Goal: Book appointment/travel/reservation

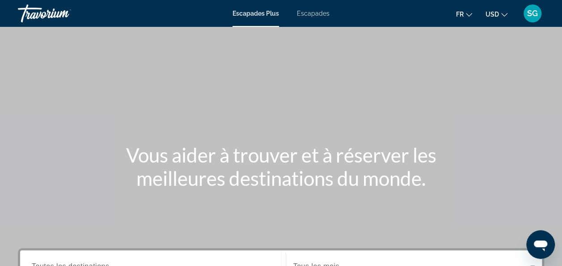
click at [504, 15] on icon "Changer de devise" at bounding box center [505, 15] width 6 height 4
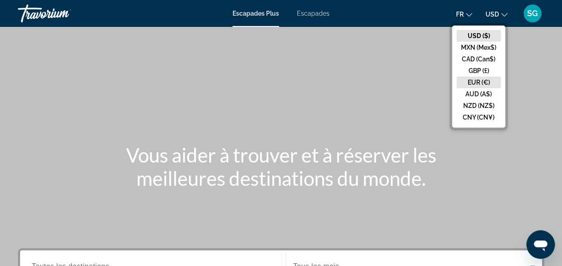
click at [470, 80] on button "EUR (€)" at bounding box center [479, 83] width 44 height 12
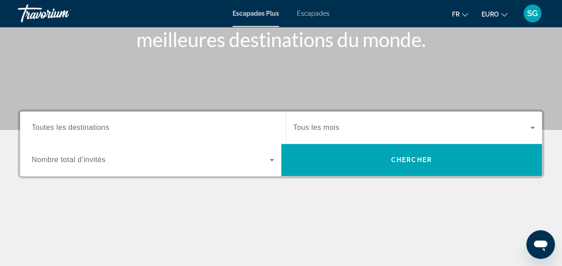
scroll to position [179, 0]
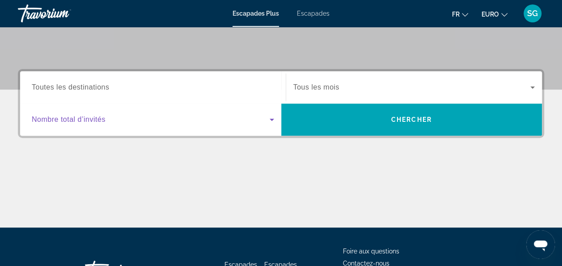
click at [274, 124] on icon "Widget de recherche" at bounding box center [272, 119] width 11 height 11
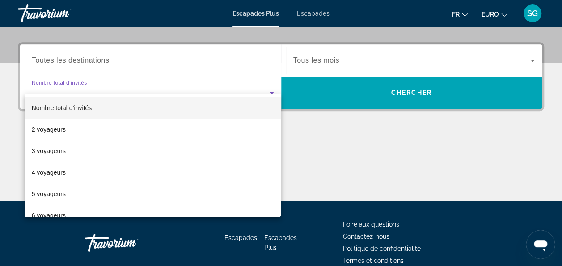
scroll to position [218, 0]
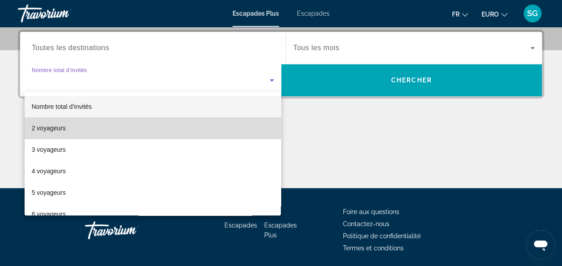
click at [247, 133] on mat-option "2 voyageurs" at bounding box center [153, 127] width 257 height 21
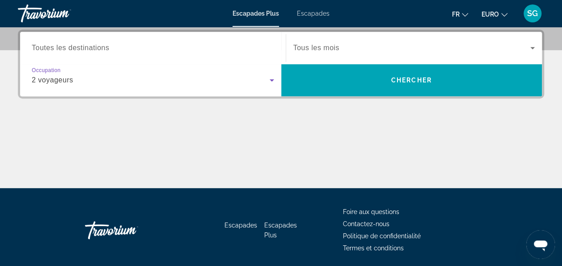
click at [534, 43] on icon "Widget de recherche" at bounding box center [533, 48] width 11 height 11
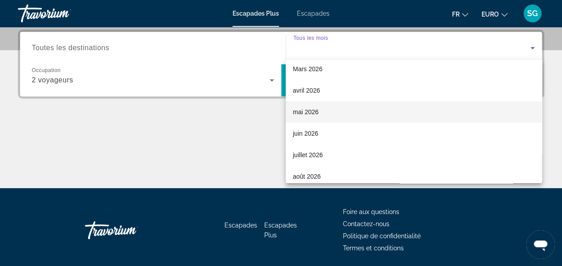
scroll to position [179, 0]
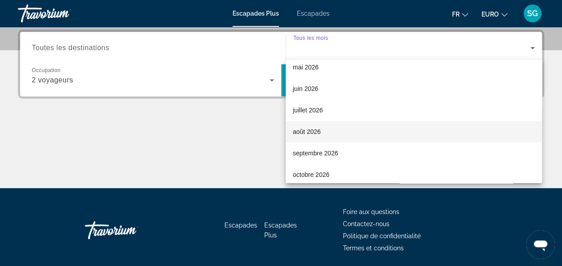
click at [352, 132] on mat-option "août 2026" at bounding box center [414, 131] width 256 height 21
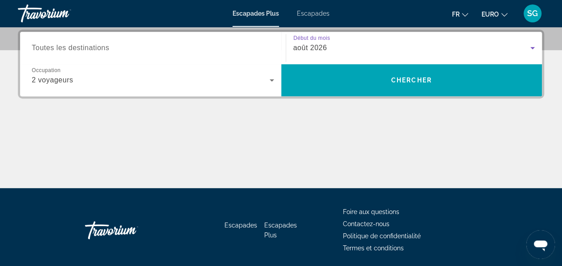
click at [145, 49] on input "Destination Toutes les destinations" at bounding box center [153, 48] width 243 height 11
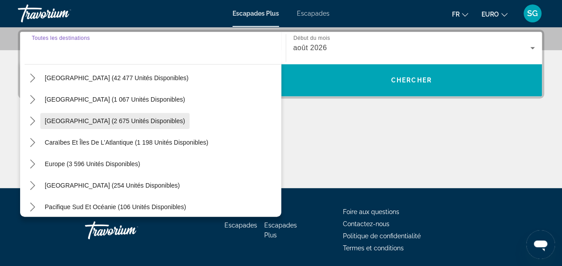
scroll to position [45, 0]
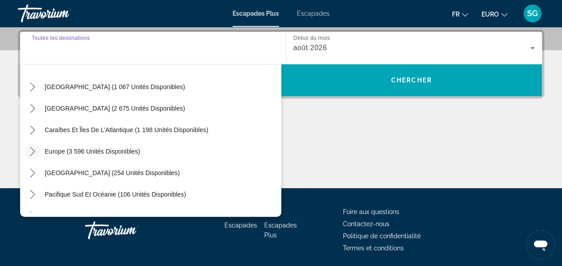
click at [35, 149] on icon "Toggle Europe (3 596 unités disponibles) sous-menu" at bounding box center [32, 151] width 9 height 9
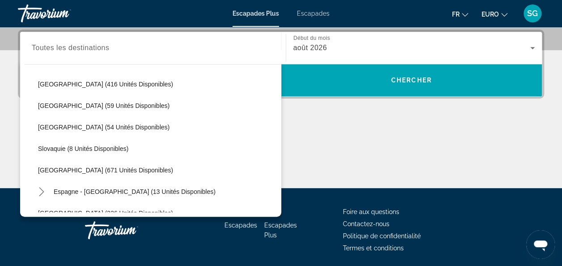
scroll to position [336, 0]
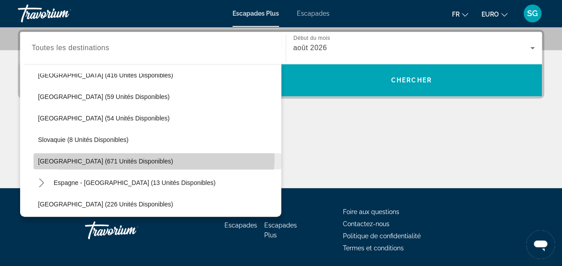
click at [109, 156] on span "Sélectionnez la destination : Espagne (671 unités disponibles)" at bounding box center [158, 160] width 248 height 21
type input "**********"
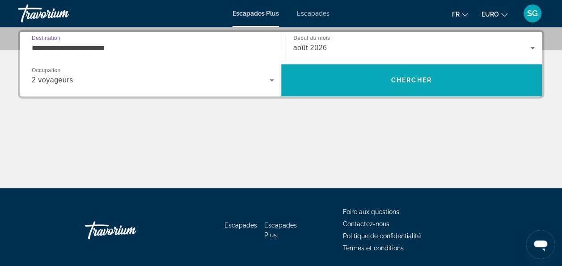
click at [300, 79] on span "Rechercher" at bounding box center [411, 79] width 261 height 21
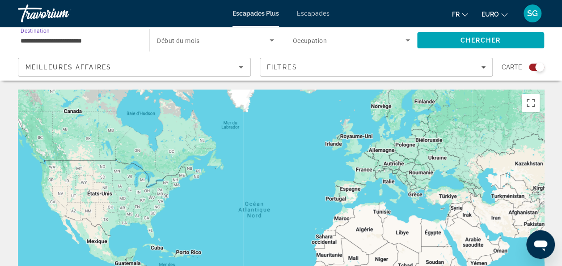
click at [99, 45] on input "**********" at bounding box center [79, 40] width 117 height 11
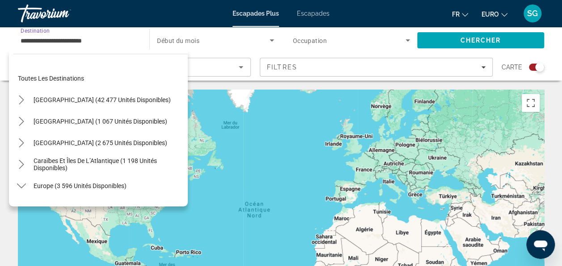
scroll to position [354, 0]
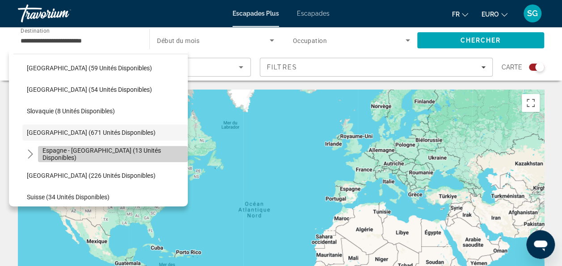
click at [126, 154] on span "Espagne - [GEOGRAPHIC_DATA] (13 unités disponibles)" at bounding box center [113, 154] width 141 height 14
type input "**********"
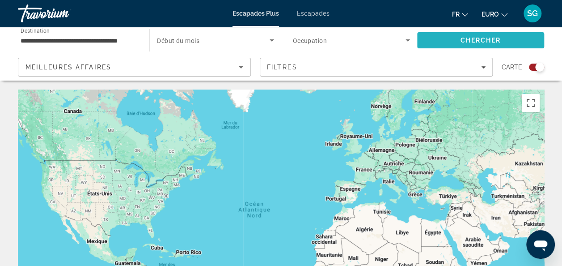
click at [473, 48] on span "Rechercher" at bounding box center [481, 40] width 127 height 21
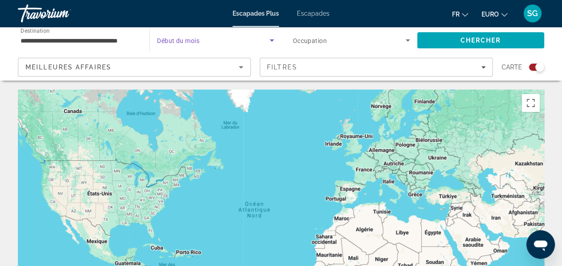
click at [230, 38] on span "Widget de recherche" at bounding box center [213, 40] width 112 height 11
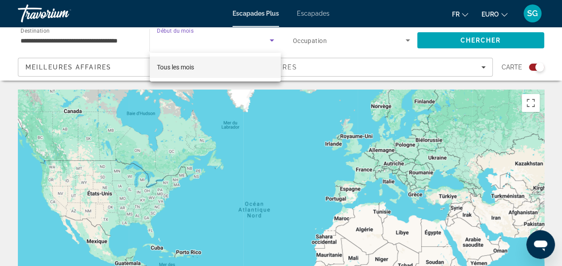
click at [273, 40] on div at bounding box center [281, 133] width 562 height 266
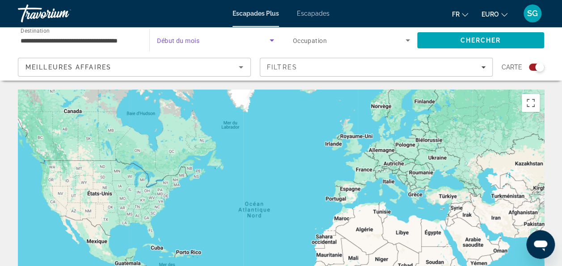
click at [272, 40] on icon "Widget de recherche" at bounding box center [272, 40] width 4 height 2
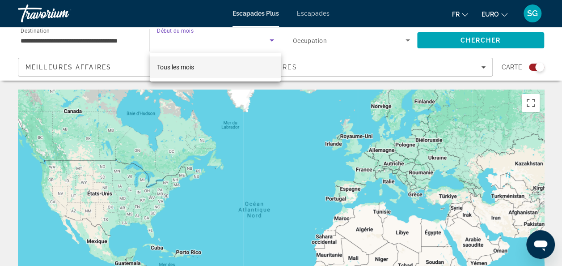
click at [250, 68] on mat-option "Tous les mois" at bounding box center [216, 66] width 132 height 21
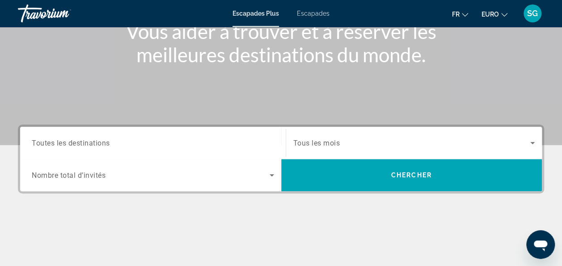
scroll to position [134, 0]
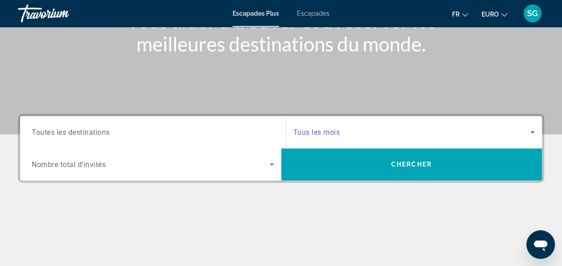
click at [534, 130] on icon "Widget de recherche" at bounding box center [533, 132] width 11 height 11
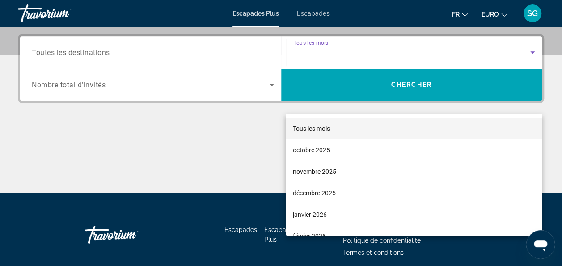
scroll to position [218, 0]
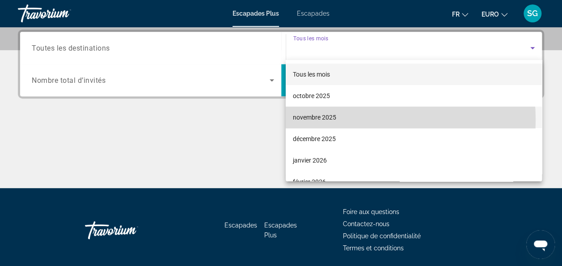
click at [336, 120] on font "novembre 2025" at bounding box center [314, 117] width 43 height 7
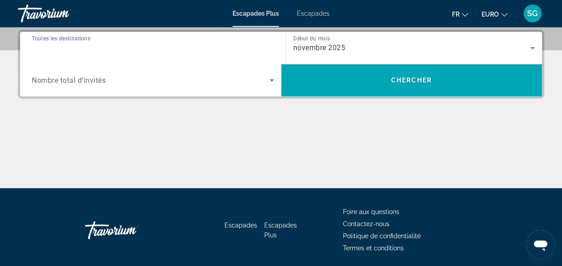
click at [169, 48] on input "Destination Toutes les destinations" at bounding box center [153, 48] width 243 height 11
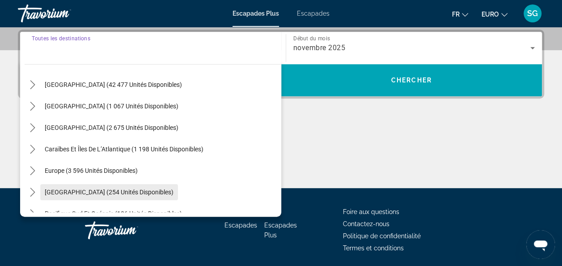
scroll to position [45, 0]
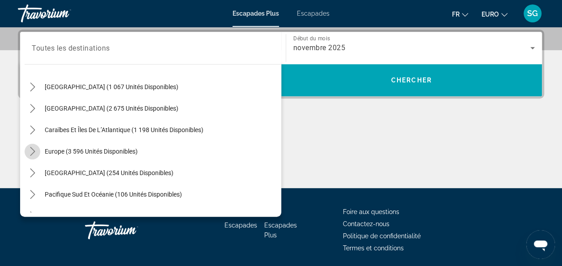
click at [36, 154] on icon "Toggle Europe (3 596 unités disponibles) sous-menu" at bounding box center [32, 151] width 9 height 9
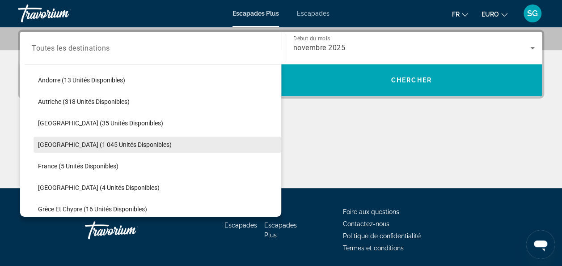
scroll to position [157, 0]
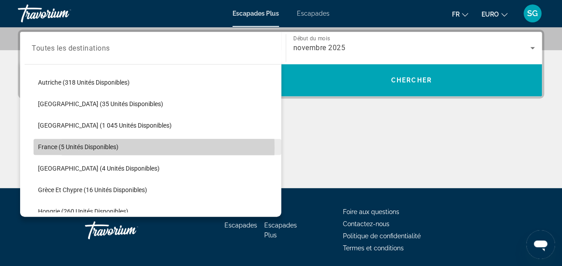
click at [112, 148] on span "France (5 unités disponibles)" at bounding box center [78, 146] width 81 height 7
type input "**********"
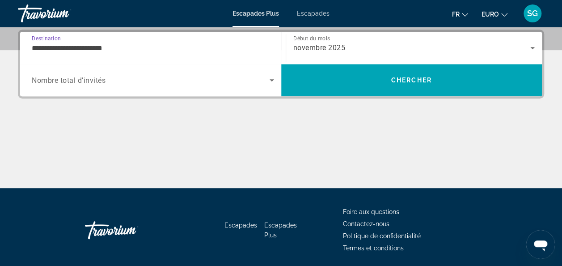
click at [270, 79] on icon "Widget de recherche" at bounding box center [272, 80] width 4 height 2
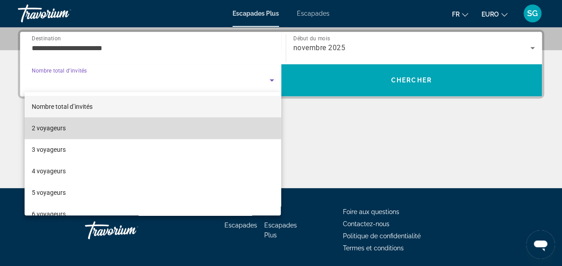
click at [212, 128] on mat-option "2 voyageurs" at bounding box center [153, 127] width 257 height 21
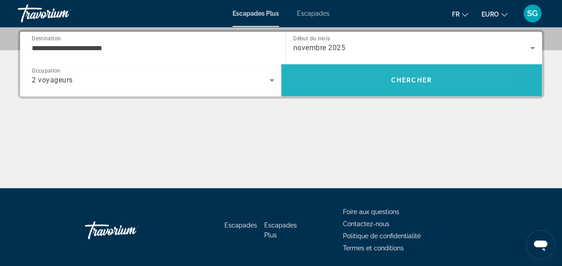
click at [358, 82] on span "Rechercher" at bounding box center [411, 79] width 261 height 21
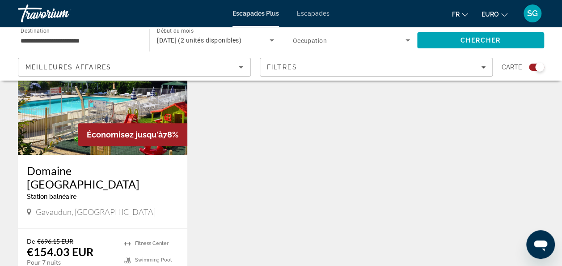
scroll to position [358, 0]
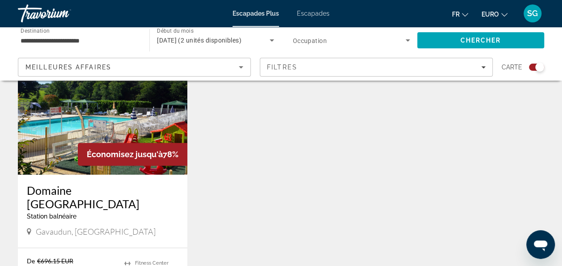
click at [139, 125] on img "Contenu principal" at bounding box center [103, 102] width 170 height 143
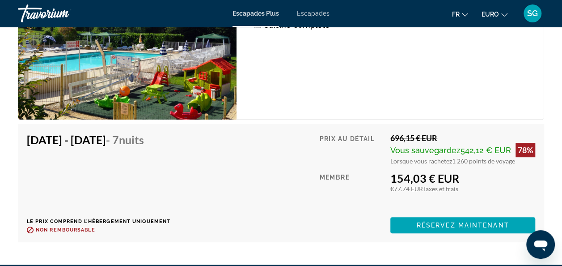
scroll to position [1835, 0]
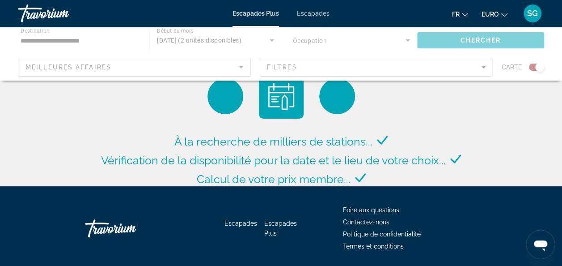
click at [111, 41] on div "Contenu principal" at bounding box center [281, 54] width 562 height 54
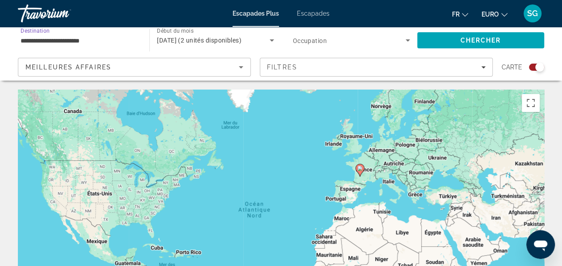
click at [77, 39] on input "**********" at bounding box center [79, 40] width 117 height 11
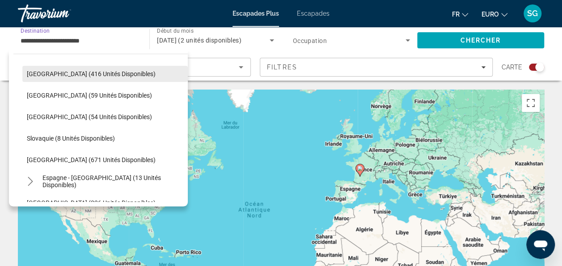
scroll to position [340, 0]
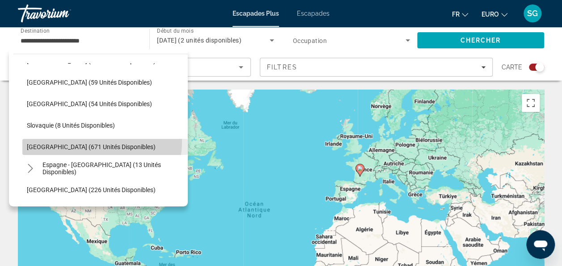
click at [85, 141] on span "Sélectionnez la destination : Espagne (671 unités disponibles)" at bounding box center [105, 146] width 166 height 21
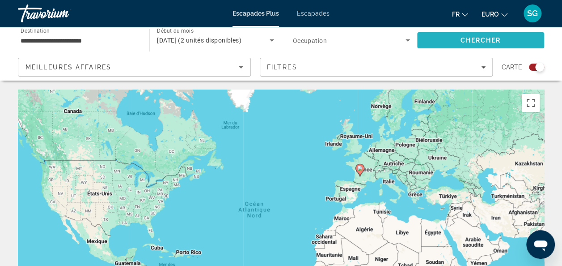
click at [434, 38] on span "Rechercher" at bounding box center [481, 40] width 127 height 21
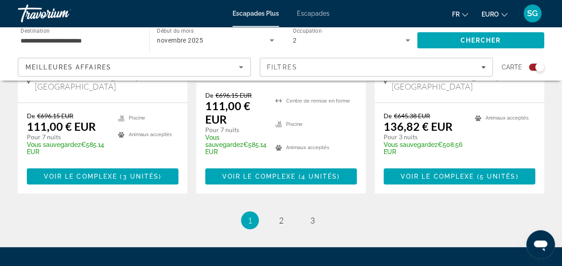
scroll to position [1611, 0]
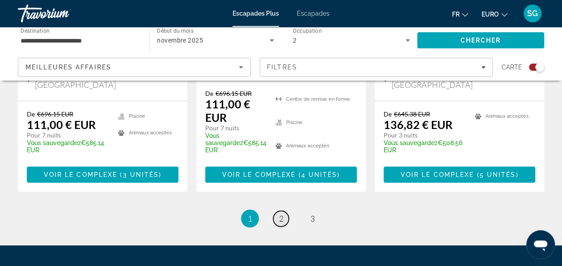
click at [285, 211] on link "page 2" at bounding box center [281, 219] width 16 height 16
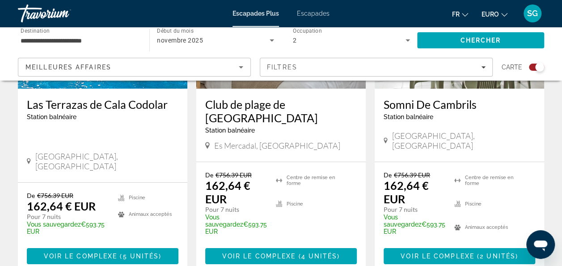
scroll to position [1490, 0]
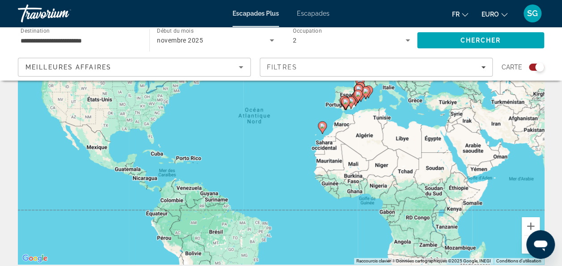
scroll to position [89, 0]
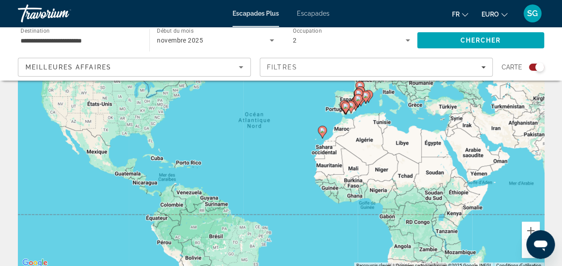
drag, startPoint x: 464, startPoint y: 14, endPoint x: 99, endPoint y: 43, distance: 365.4
click at [99, 43] on input "**********" at bounding box center [79, 40] width 117 height 11
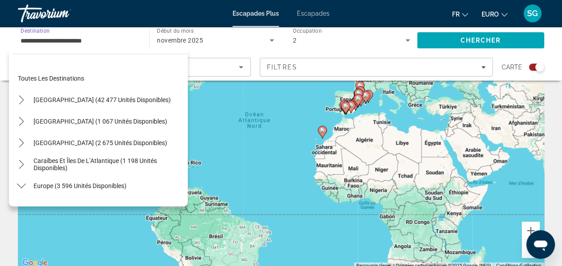
scroll to position [354, 0]
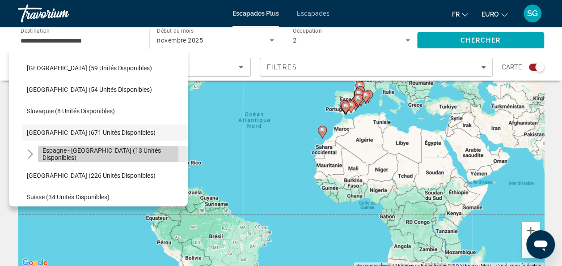
click at [106, 154] on span "Espagne - [GEOGRAPHIC_DATA] (13 unités disponibles)" at bounding box center [113, 154] width 141 height 14
type input "**********"
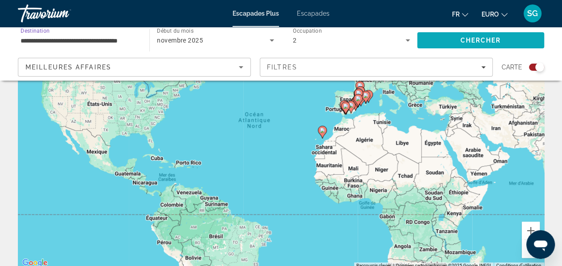
click at [452, 37] on span "Rechercher" at bounding box center [481, 40] width 127 height 21
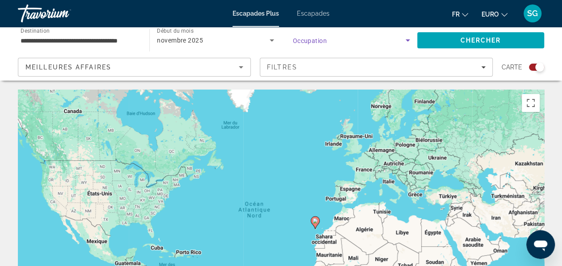
click at [405, 41] on icon "Widget de recherche" at bounding box center [408, 40] width 11 height 11
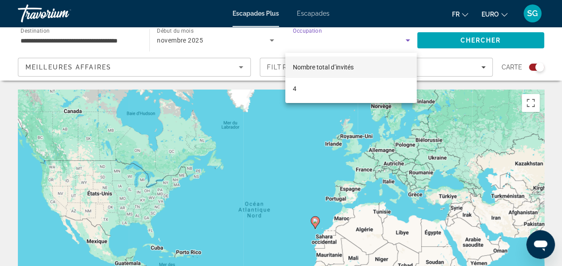
click at [441, 43] on div at bounding box center [281, 133] width 562 height 266
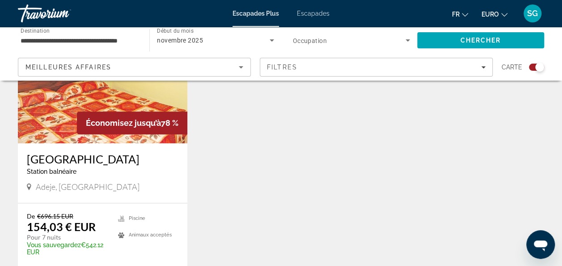
scroll to position [403, 0]
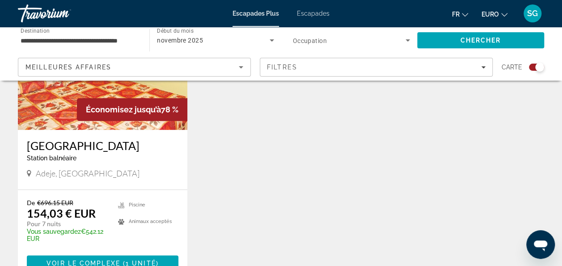
click at [133, 98] on div "Économisez jusqu’à 78 %" at bounding box center [132, 109] width 111 height 23
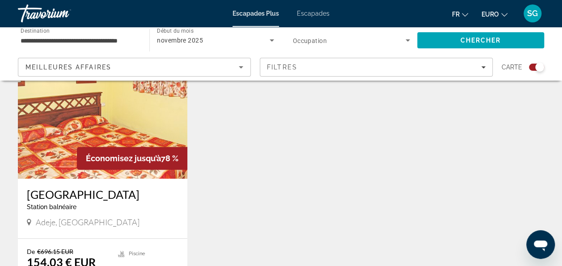
scroll to position [358, 0]
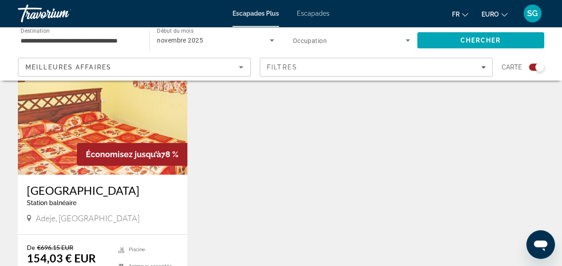
click at [157, 131] on img "Contenu principal" at bounding box center [103, 102] width 170 height 143
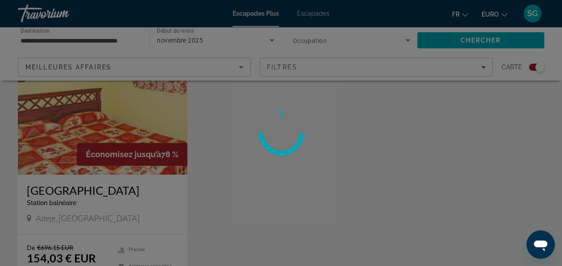
click at [157, 131] on div at bounding box center [281, 133] width 562 height 266
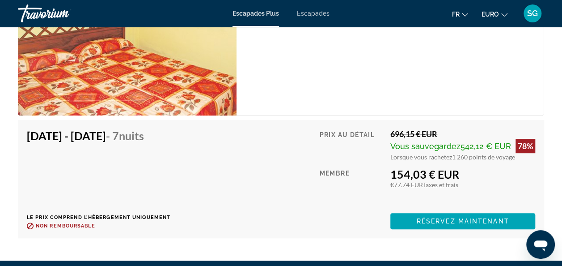
scroll to position [1879, 0]
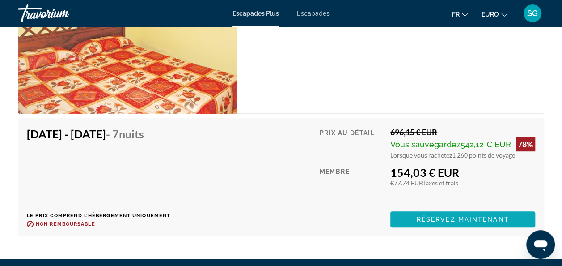
click at [413, 219] on span "Contenu principal" at bounding box center [463, 219] width 145 height 21
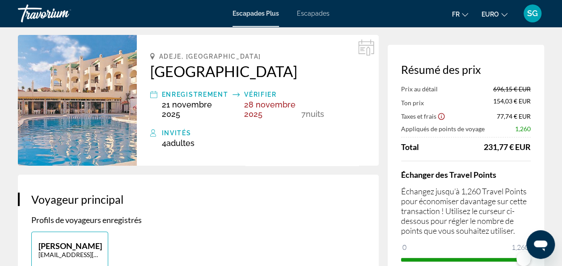
scroll to position [45, 0]
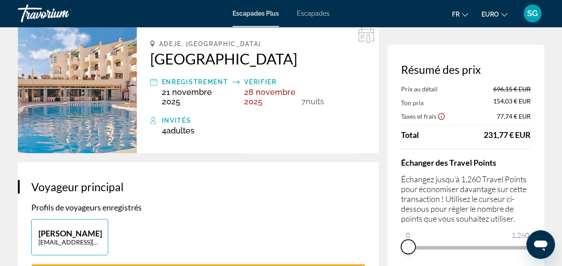
drag, startPoint x: 522, startPoint y: 259, endPoint x: 399, endPoint y: 242, distance: 123.8
click at [400, 242] on div "Résumé des prix Prix au détail 696,15 € EUR Ton prix 154,03 € EUR Taxes et frai…" at bounding box center [466, 158] width 157 height 227
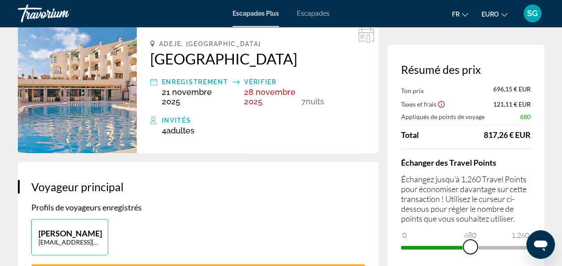
drag, startPoint x: 408, startPoint y: 231, endPoint x: 471, endPoint y: 244, distance: 64.0
click at [471, 244] on span "ngx-slider" at bounding box center [471, 246] width 14 height 14
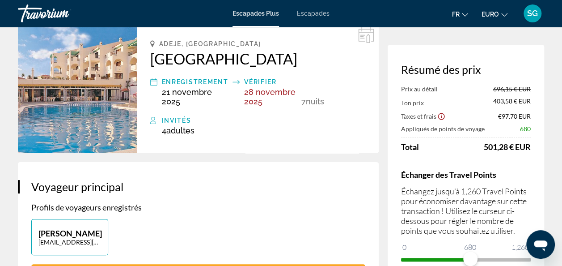
drag, startPoint x: 471, startPoint y: 243, endPoint x: 512, endPoint y: 255, distance: 42.8
click at [519, 258] on ngx-slider "0 1,260 680" at bounding box center [466, 259] width 130 height 2
drag, startPoint x: 470, startPoint y: 262, endPoint x: 537, endPoint y: 264, distance: 67.2
click at [537, 221] on html "Passer au contenu principal Escapades Plus Escapades Fr English Español Françai…" at bounding box center [281, 88] width 562 height 266
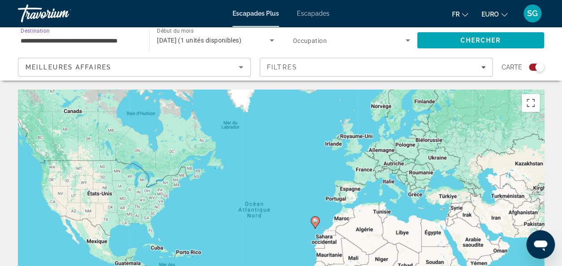
click at [133, 41] on input "**********" at bounding box center [79, 40] width 117 height 11
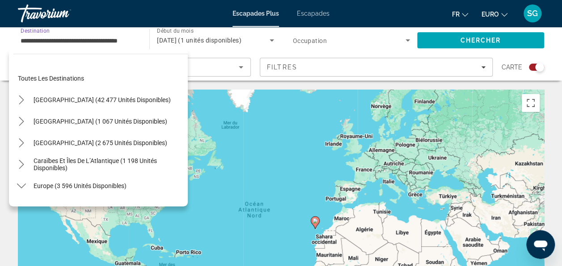
scroll to position [375, 0]
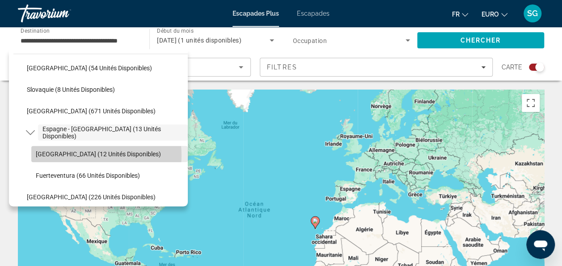
click at [88, 155] on span "[GEOGRAPHIC_DATA] (12 unités disponibles)" at bounding box center [98, 153] width 125 height 7
type input "**********"
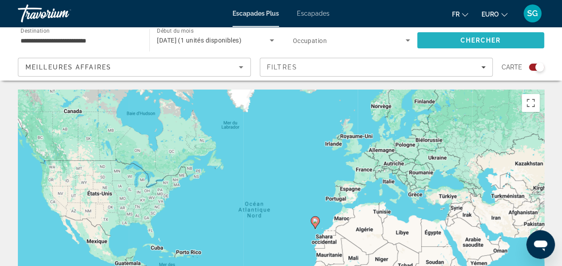
click at [449, 45] on span "Rechercher" at bounding box center [481, 40] width 127 height 21
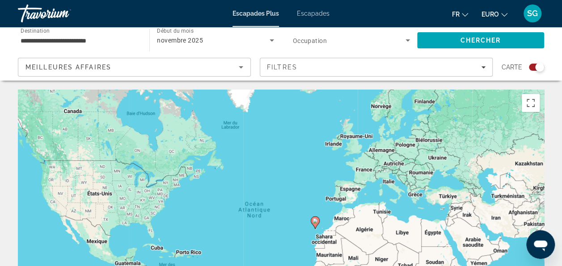
click at [410, 39] on icon "Widget de recherche" at bounding box center [408, 40] width 11 height 11
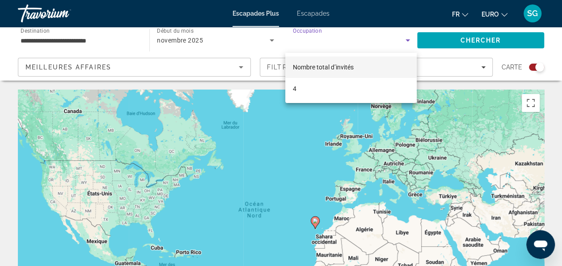
click at [433, 40] on div at bounding box center [281, 133] width 562 height 266
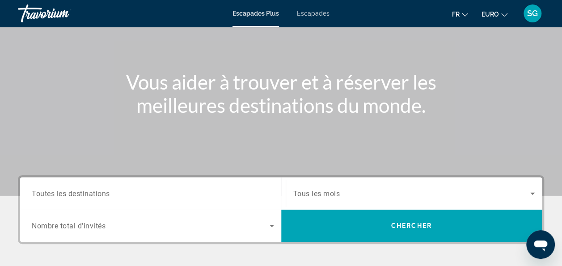
scroll to position [71, 0]
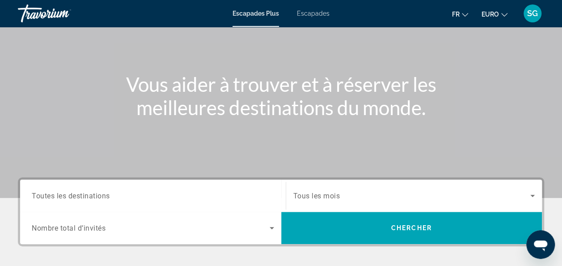
click at [217, 184] on div "Widget de recherche" at bounding box center [153, 196] width 243 height 26
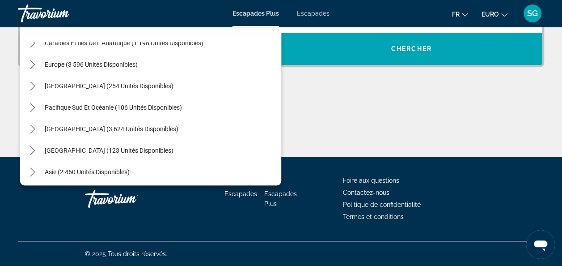
scroll to position [55, 0]
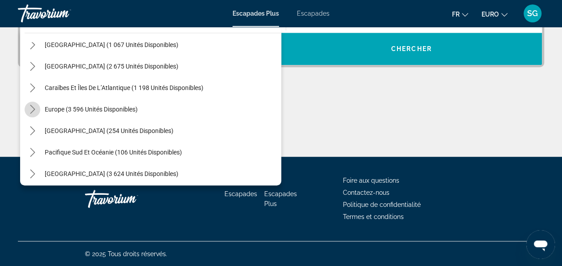
click at [34, 112] on icon "Toggle Europe (3 596 unités disponibles) sous-menu" at bounding box center [32, 109] width 9 height 9
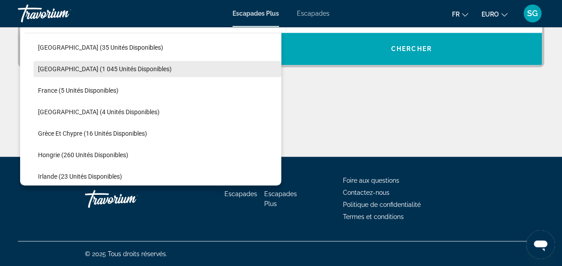
scroll to position [201, 0]
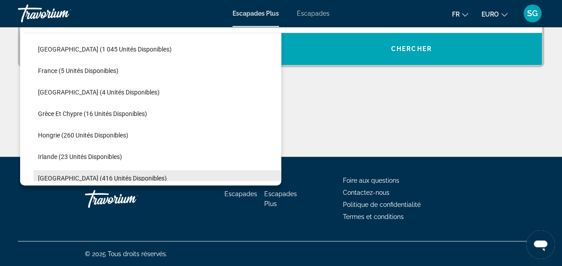
click at [124, 179] on span "Sélectionnez la destination : Italie (416 unités disponibles)" at bounding box center [158, 177] width 248 height 21
type input "**********"
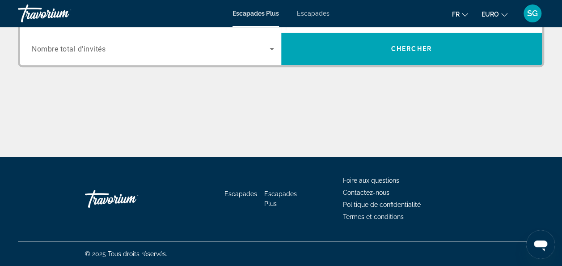
scroll to position [218, 0]
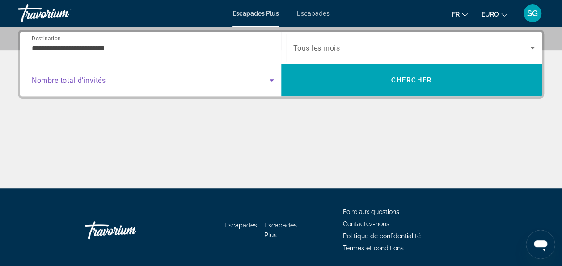
click at [275, 81] on icon "Widget de recherche" at bounding box center [272, 80] width 11 height 11
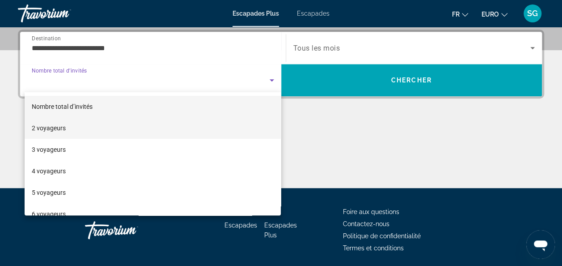
click at [162, 126] on mat-option "2 voyageurs" at bounding box center [153, 127] width 257 height 21
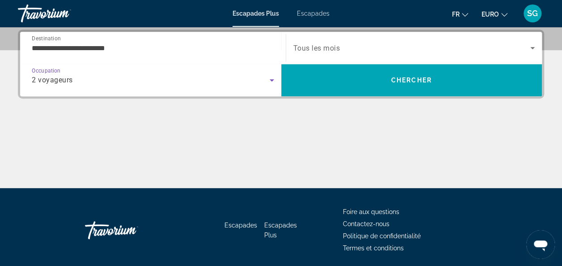
click at [534, 44] on icon "Widget de recherche" at bounding box center [533, 48] width 11 height 11
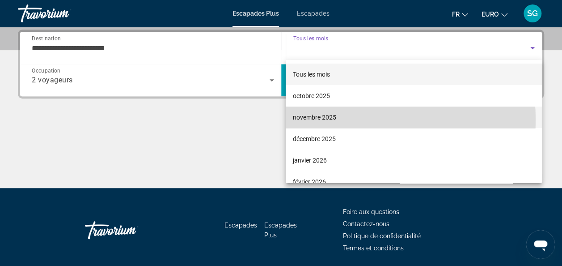
click at [336, 120] on font "novembre 2025" at bounding box center [314, 117] width 43 height 7
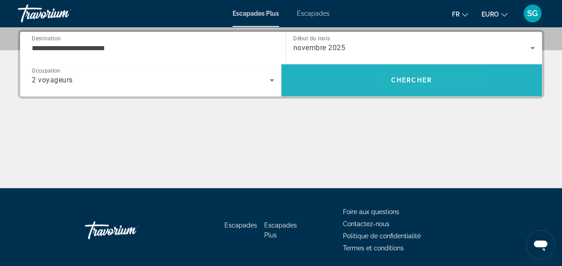
click at [402, 83] on span "Rechercher" at bounding box center [411, 79] width 261 height 21
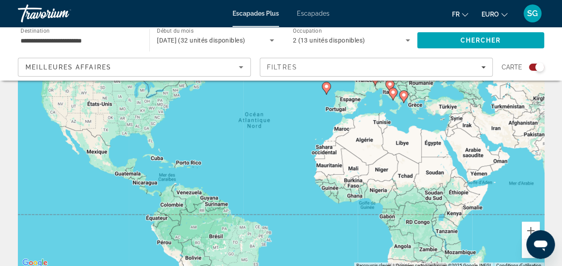
scroll to position [45, 0]
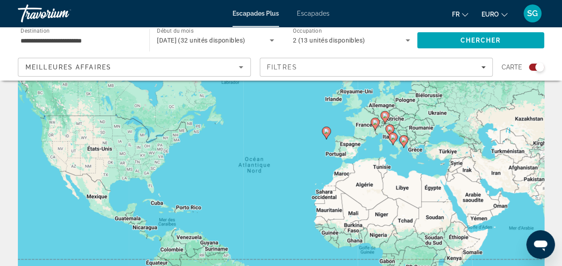
click at [374, 124] on image "Contenu principal" at bounding box center [375, 121] width 5 height 5
type input "**********"
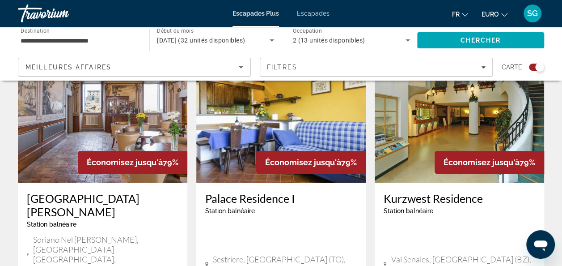
scroll to position [358, 0]
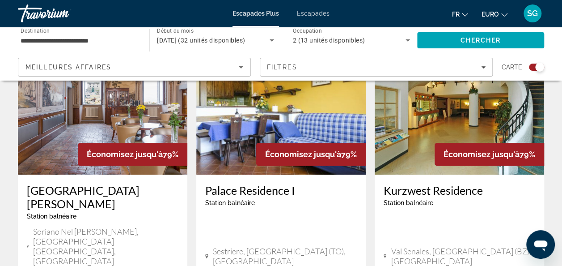
click at [411, 150] on img "Contenu principal" at bounding box center [460, 102] width 170 height 143
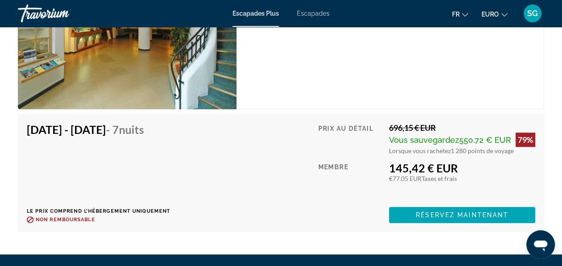
scroll to position [1969, 0]
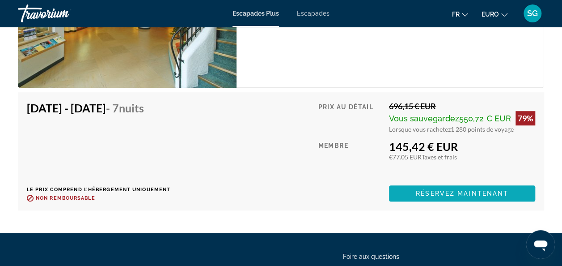
click at [404, 196] on span "Contenu principal" at bounding box center [462, 193] width 146 height 21
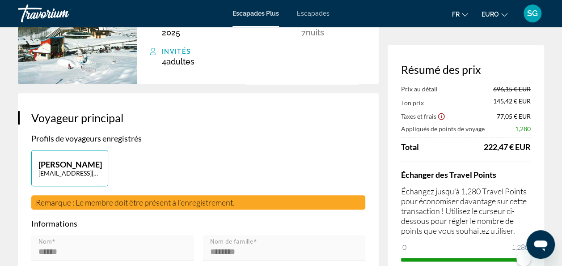
scroll to position [134, 0]
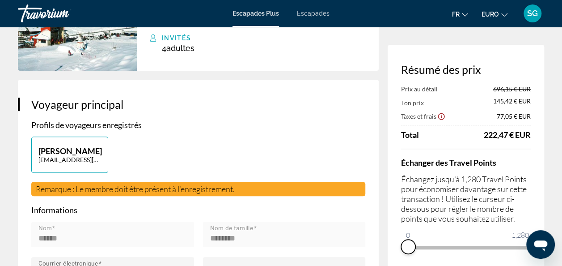
drag, startPoint x: 523, startPoint y: 253, endPoint x: 405, endPoint y: 255, distance: 117.3
click at [406, 256] on div "Résumé des prix Prix au détail 696,15 € EUR Ton prix 145,42 € EUR Taxes et frai…" at bounding box center [466, 158] width 157 height 227
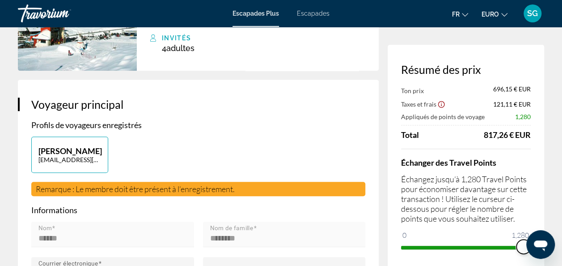
drag, startPoint x: 939, startPoint y: 461, endPoint x: 545, endPoint y: 236, distance: 453.6
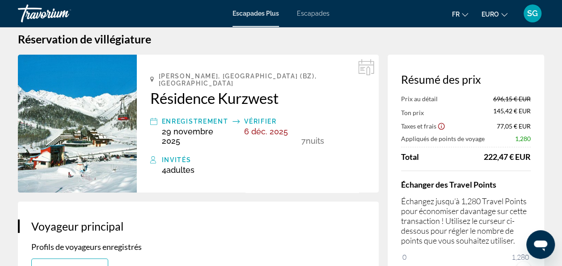
scroll to position [0, 0]
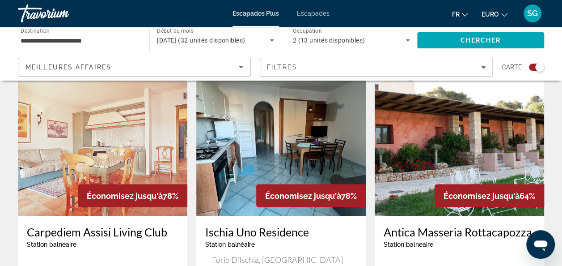
scroll to position [626, 0]
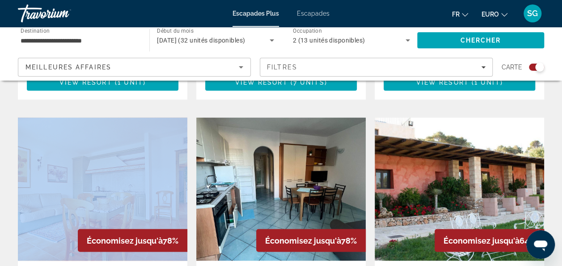
drag, startPoint x: 189, startPoint y: 162, endPoint x: 175, endPoint y: 164, distance: 14.0
click at [171, 162] on img "Contenu principal" at bounding box center [103, 188] width 170 height 143
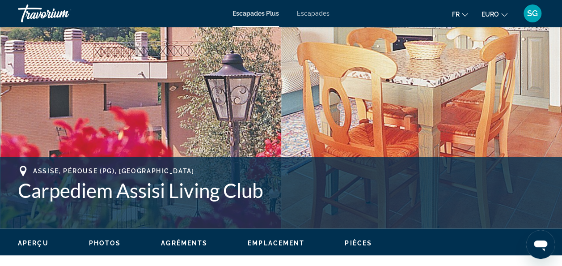
scroll to position [313, 0]
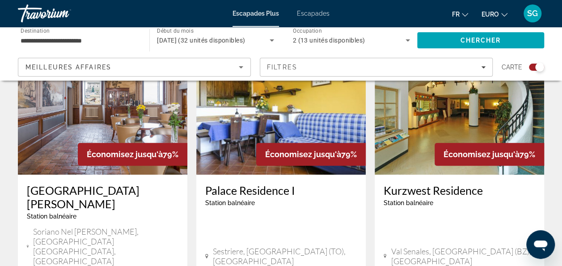
scroll to position [403, 0]
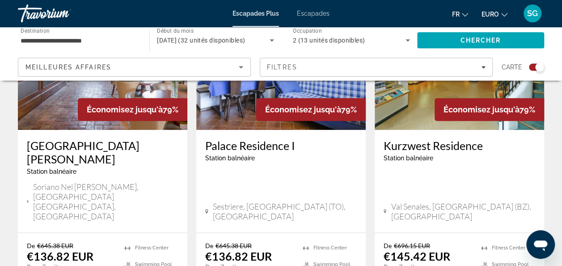
click at [247, 122] on img "Contenu principal" at bounding box center [281, 58] width 170 height 143
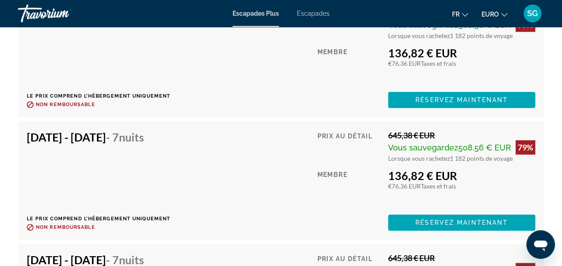
scroll to position [1969, 0]
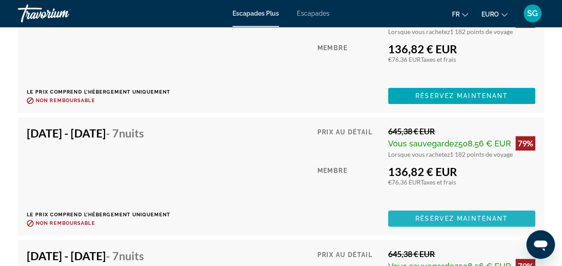
click at [431, 215] on span "Réservez maintenant" at bounding box center [462, 218] width 93 height 7
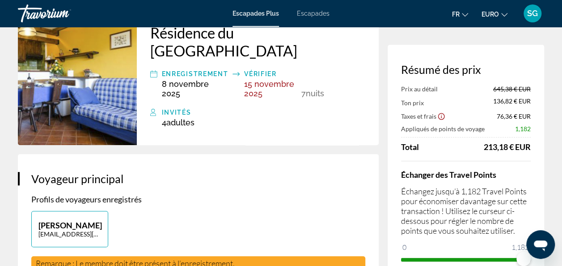
scroll to position [89, 0]
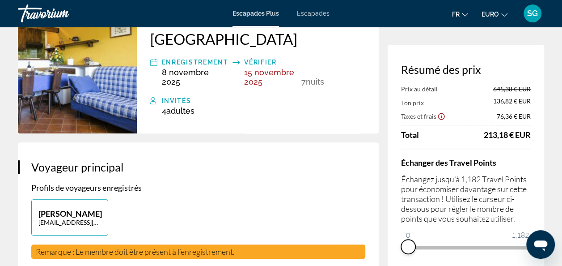
drag, startPoint x: 525, startPoint y: 257, endPoint x: 400, endPoint y: 246, distance: 126.2
click at [401, 247] on div "Résumé des prix Prix au détail 645,38 € EUR Ton prix 136,82 € EUR Taxes et frai…" at bounding box center [466, 158] width 157 height 227
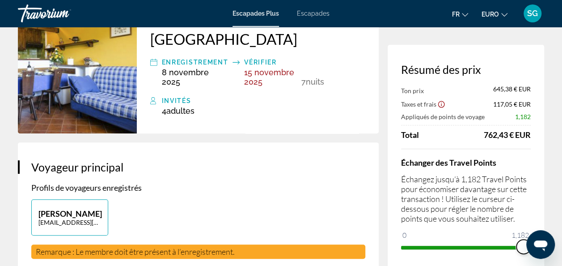
drag, startPoint x: 936, startPoint y: 460, endPoint x: 529, endPoint y: 250, distance: 457.3
drag, startPoint x: 554, startPoint y: 248, endPoint x: 571, endPoint y: 239, distance: 18.2
click at [555, 239] on html at bounding box center [541, 244] width 29 height 29
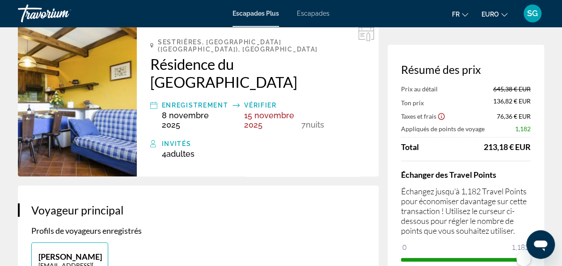
scroll to position [0, 0]
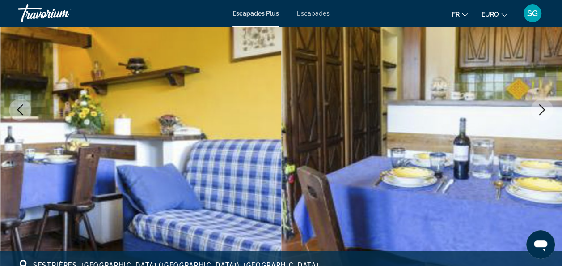
scroll to position [134, 0]
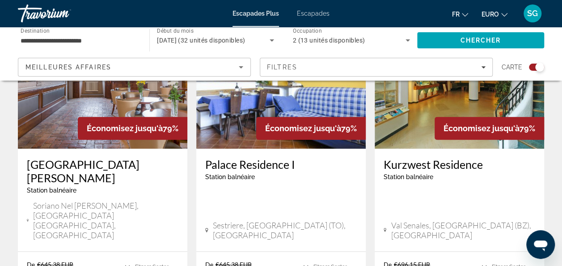
scroll to position [403, 0]
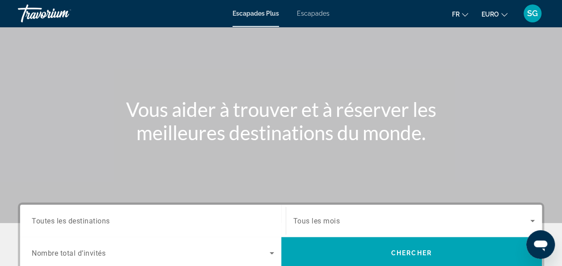
scroll to position [134, 0]
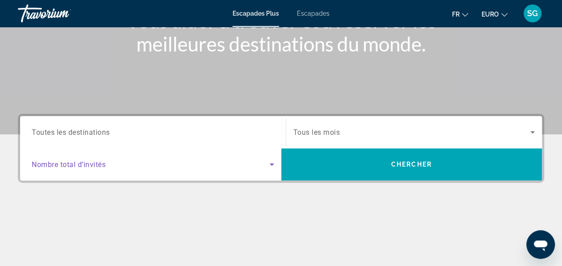
click at [274, 164] on icon "Widget de recherche" at bounding box center [272, 164] width 11 height 11
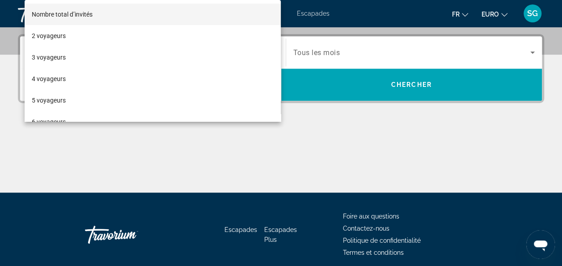
scroll to position [218, 0]
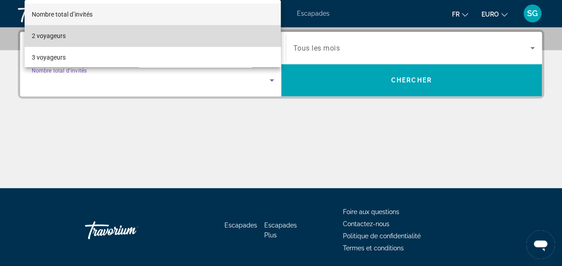
click at [156, 40] on mat-option "2 voyageurs" at bounding box center [153, 35] width 257 height 21
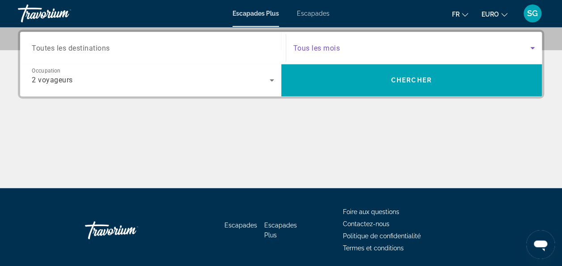
click at [534, 47] on icon "Widget de recherche" at bounding box center [533, 48] width 4 height 2
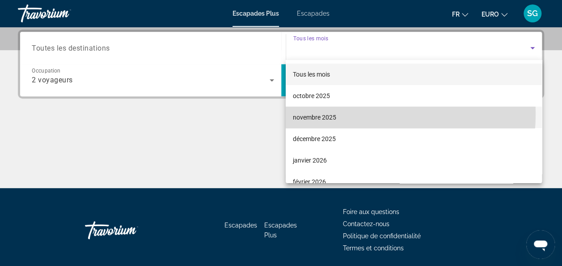
click at [336, 114] on font "novembre 2025" at bounding box center [314, 117] width 43 height 7
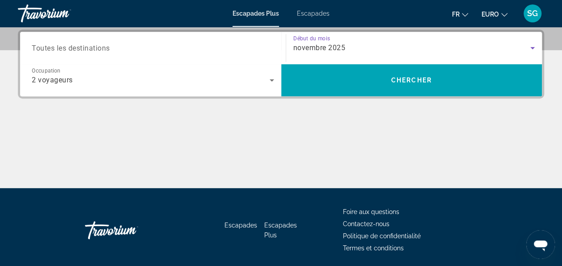
click at [163, 47] on input "Destination Toutes les destinations" at bounding box center [153, 48] width 243 height 11
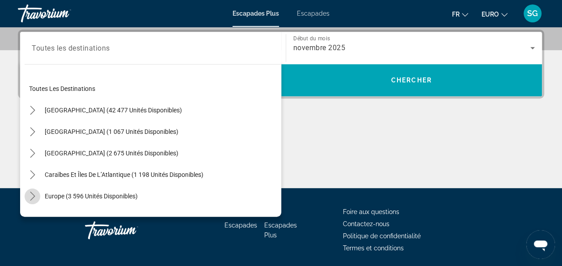
click at [29, 196] on icon "Toggle Europe (3 596 unités disponibles) sous-menu" at bounding box center [32, 196] width 9 height 9
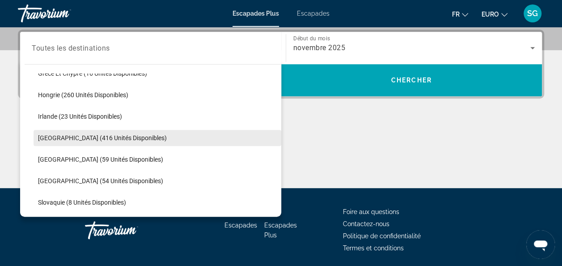
scroll to position [291, 0]
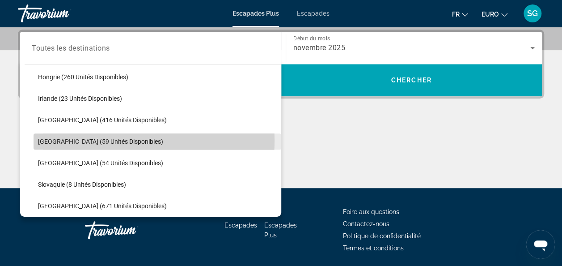
click at [102, 140] on span "[GEOGRAPHIC_DATA] (59 unités disponibles)" at bounding box center [100, 141] width 125 height 7
type input "**********"
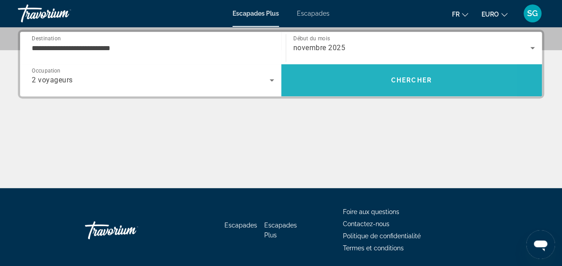
click at [360, 86] on span "Rechercher" at bounding box center [411, 79] width 261 height 21
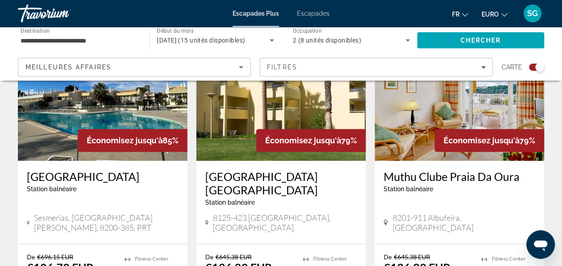
scroll to position [358, 0]
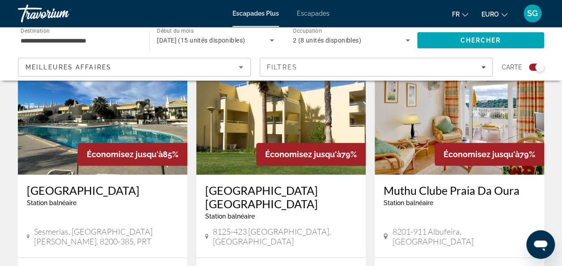
click at [131, 131] on img "Contenu principal" at bounding box center [103, 102] width 170 height 143
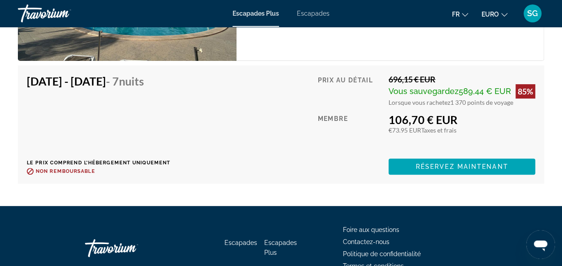
scroll to position [1745, 0]
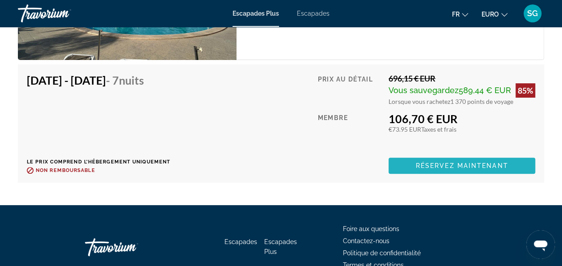
click at [468, 168] on span "Réservez maintenant" at bounding box center [462, 165] width 93 height 7
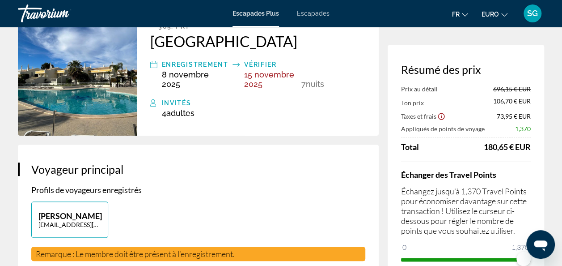
scroll to position [89, 0]
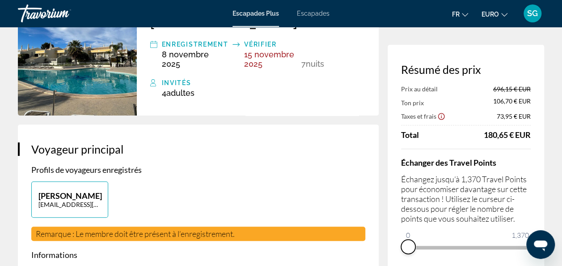
drag, startPoint x: 524, startPoint y: 260, endPoint x: 386, endPoint y: 247, distance: 138.4
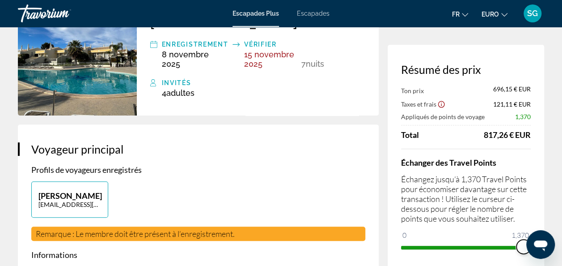
drag, startPoint x: 935, startPoint y: 463, endPoint x: 548, endPoint y: 236, distance: 448.3
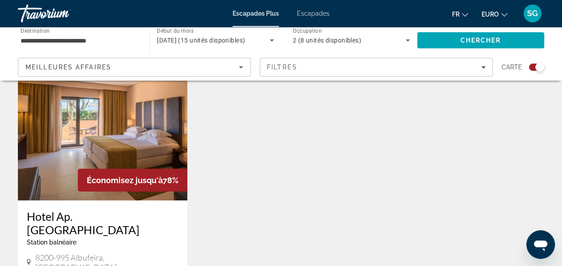
scroll to position [940, 0]
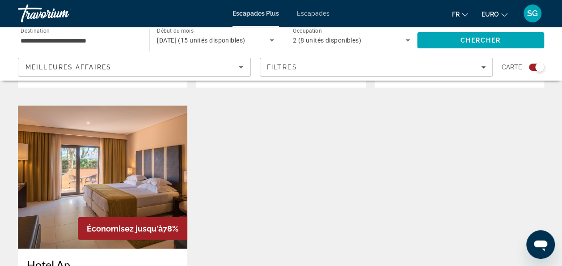
click at [113, 116] on img "Contenu principal" at bounding box center [103, 177] width 170 height 143
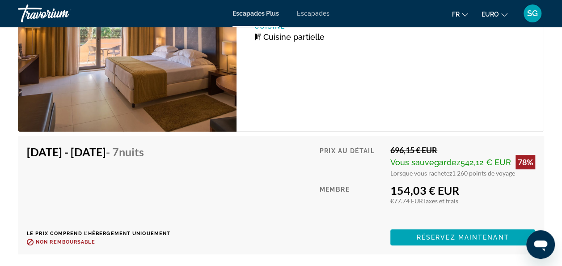
scroll to position [1835, 0]
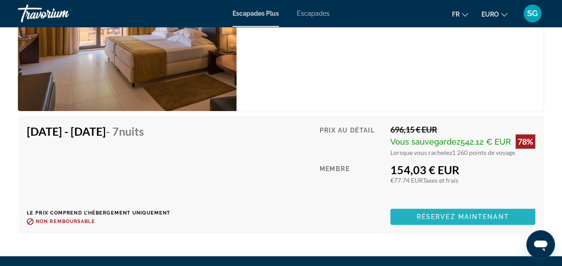
click at [418, 217] on span "Réservez maintenant" at bounding box center [463, 216] width 93 height 7
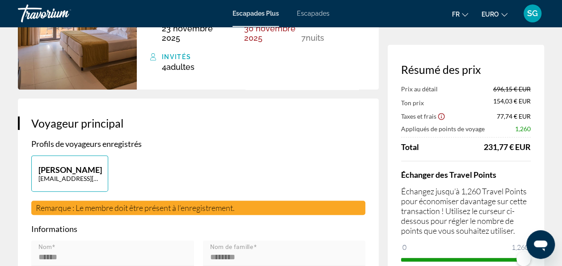
scroll to position [134, 0]
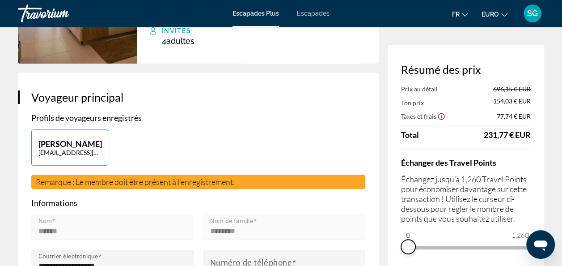
drag, startPoint x: 524, startPoint y: 261, endPoint x: 397, endPoint y: 264, distance: 126.7
click at [399, 265] on div "Résumé des prix Prix au détail 696,15 € EUR Ton prix 154,03 € EUR Taxes et frai…" at bounding box center [466, 158] width 157 height 227
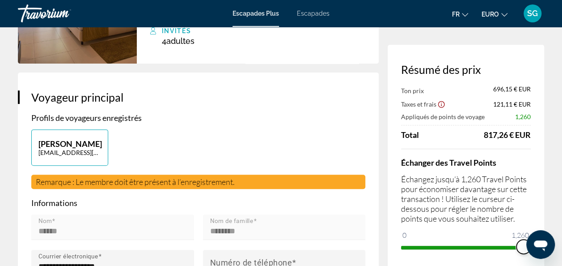
drag, startPoint x: 414, startPoint y: 234, endPoint x: 569, endPoint y: 226, distance: 155.0
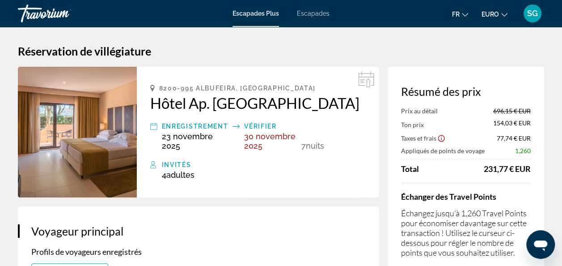
scroll to position [0, 0]
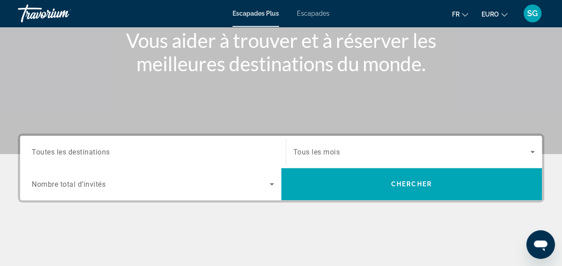
scroll to position [134, 0]
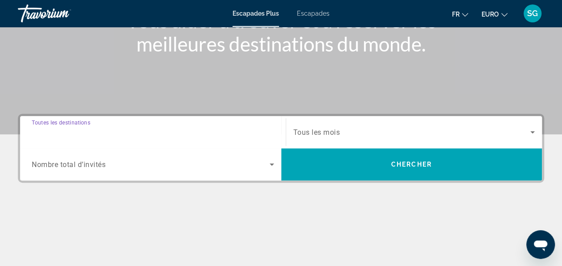
click at [141, 128] on input "Destination Toutes les destinations" at bounding box center [153, 132] width 243 height 11
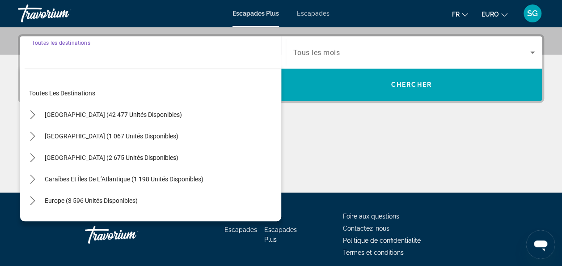
scroll to position [218, 0]
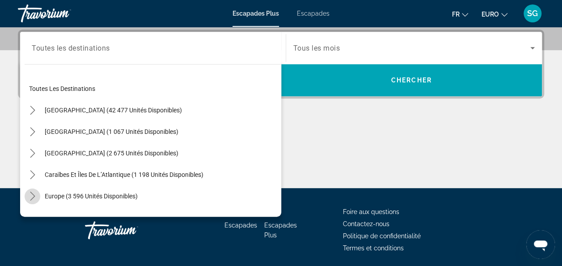
click at [30, 192] on icon "Toggle Europe (3 596 unités disponibles) sous-menu" at bounding box center [32, 196] width 9 height 9
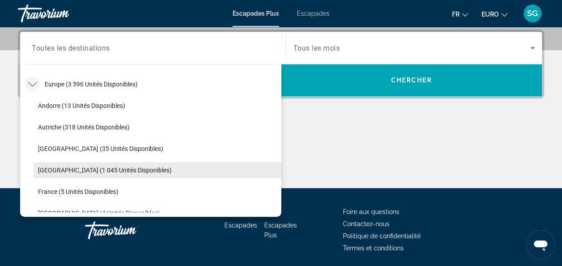
scroll to position [157, 0]
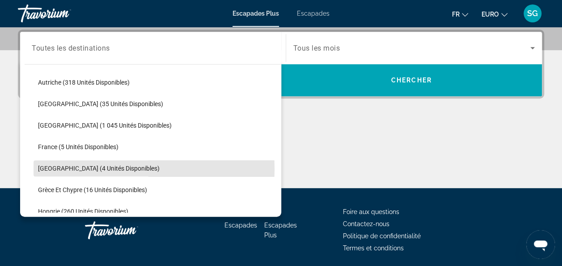
click at [98, 167] on span "[GEOGRAPHIC_DATA] (4 unités disponibles)" at bounding box center [99, 168] width 122 height 7
type input "**********"
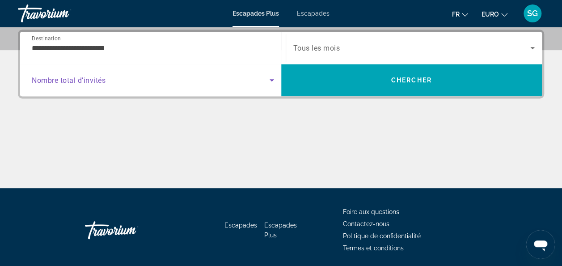
click at [271, 75] on icon "Widget de recherche" at bounding box center [272, 80] width 11 height 11
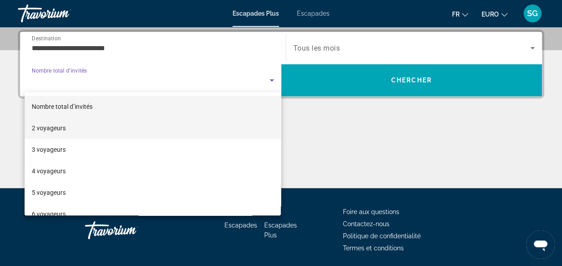
click at [218, 130] on mat-option "2 voyageurs" at bounding box center [153, 127] width 257 height 21
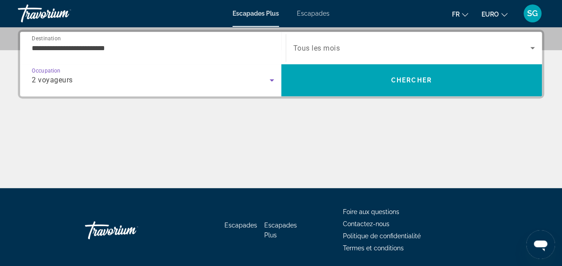
click at [328, 47] on span "Tous les mois" at bounding box center [317, 48] width 47 height 9
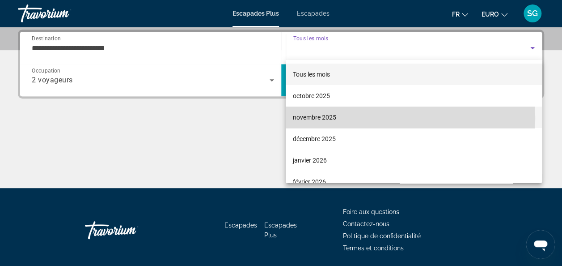
click at [324, 118] on font "novembre 2025" at bounding box center [314, 117] width 43 height 7
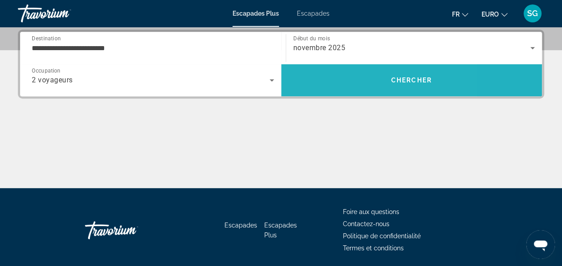
click at [340, 76] on span "Rechercher" at bounding box center [411, 79] width 261 height 21
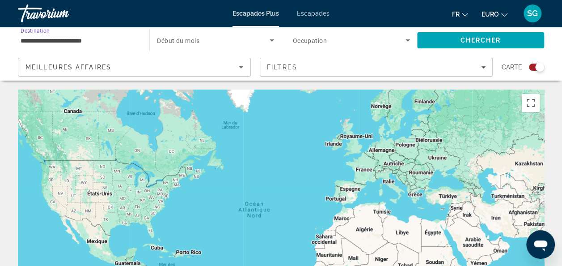
click at [43, 44] on input "**********" at bounding box center [79, 40] width 117 height 11
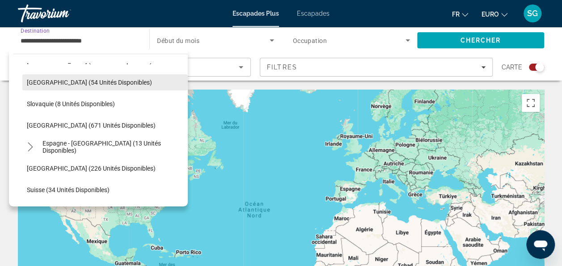
scroll to position [406, 0]
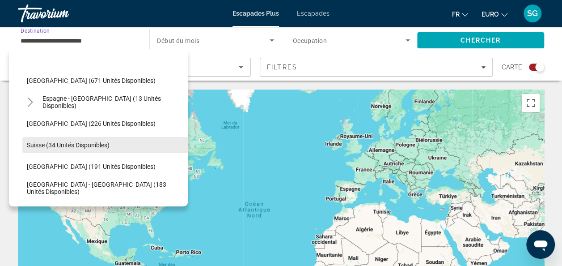
click at [94, 143] on span "Suisse (34 unités disponibles)" at bounding box center [68, 144] width 83 height 7
type input "**********"
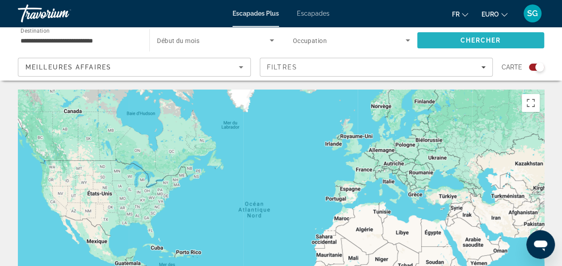
click at [441, 37] on span "Rechercher" at bounding box center [481, 40] width 127 height 21
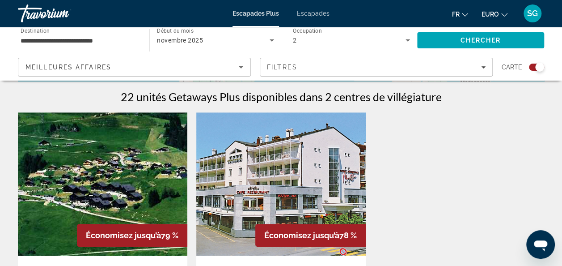
scroll to position [268, 0]
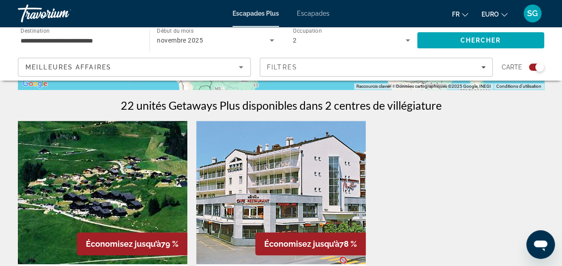
click at [147, 159] on img "Contenu principal" at bounding box center [103, 192] width 170 height 143
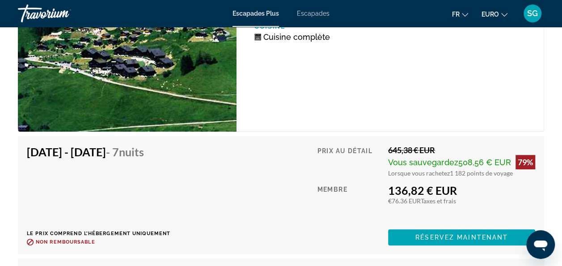
scroll to position [2014, 0]
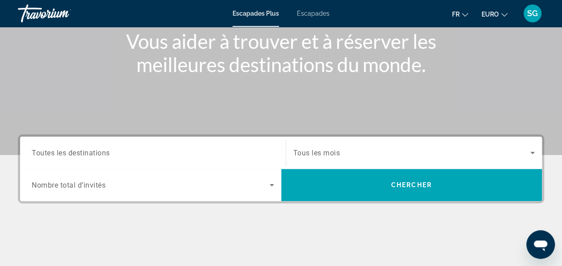
scroll to position [134, 0]
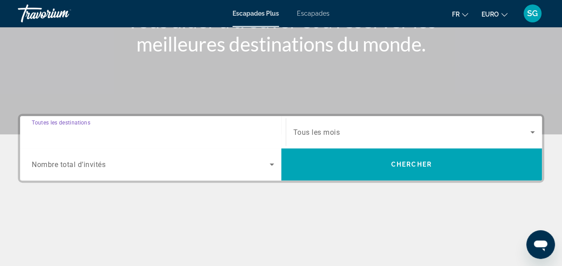
click at [165, 132] on input "Destination Toutes les destinations" at bounding box center [153, 132] width 243 height 11
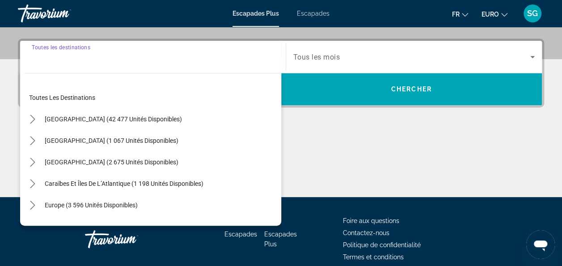
scroll to position [218, 0]
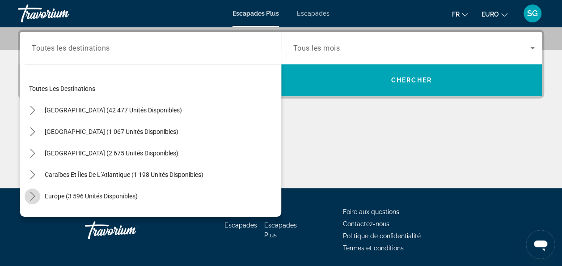
click at [30, 193] on icon "Toggle Europe (3 596 unités disponibles) sous-menu" at bounding box center [32, 196] width 9 height 9
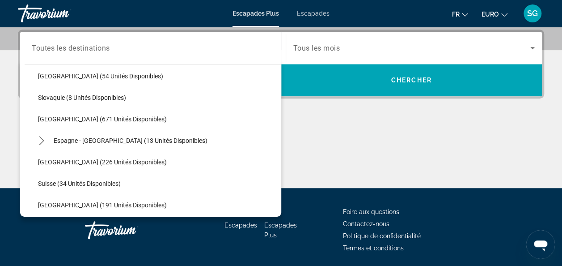
scroll to position [380, 0]
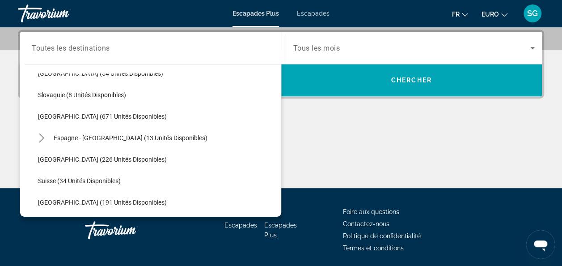
click at [70, 117] on span "[GEOGRAPHIC_DATA] (671 unités disponibles)" at bounding box center [102, 116] width 129 height 7
type input "**********"
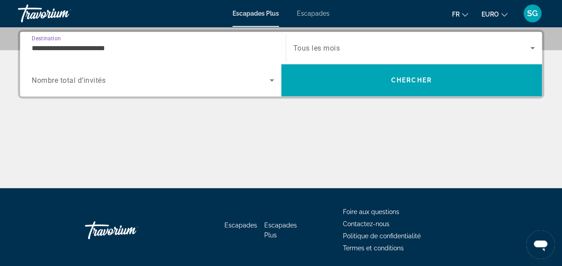
click at [116, 75] on span "Widget de recherche" at bounding box center [151, 80] width 238 height 11
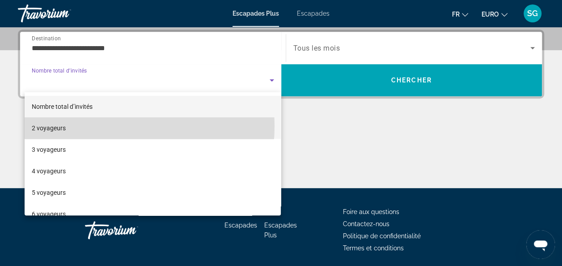
click at [93, 126] on mat-option "2 voyageurs" at bounding box center [153, 127] width 257 height 21
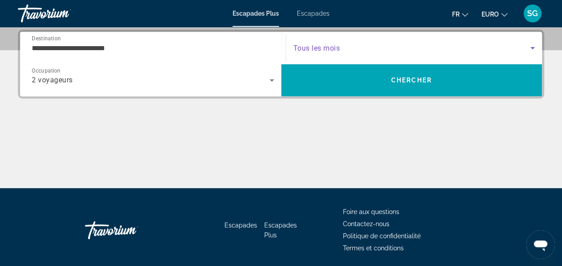
click at [536, 51] on icon "Widget de recherche" at bounding box center [533, 48] width 11 height 11
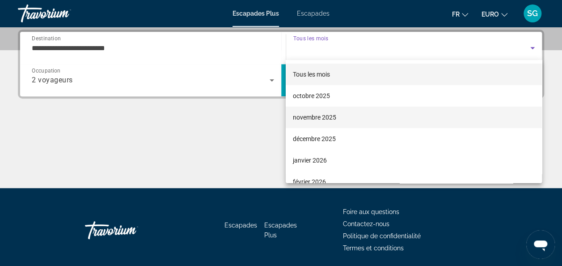
click at [320, 121] on span "novembre 2025" at bounding box center [314, 117] width 43 height 11
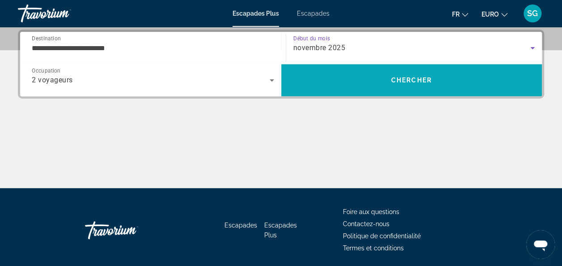
click at [325, 89] on span "Rechercher" at bounding box center [411, 79] width 261 height 21
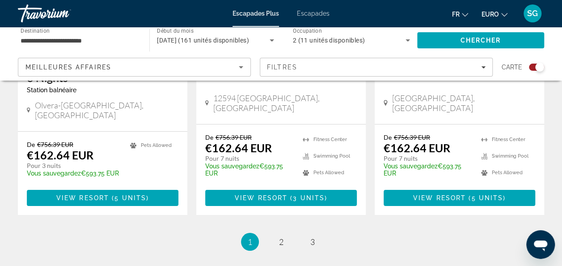
scroll to position [1521, 0]
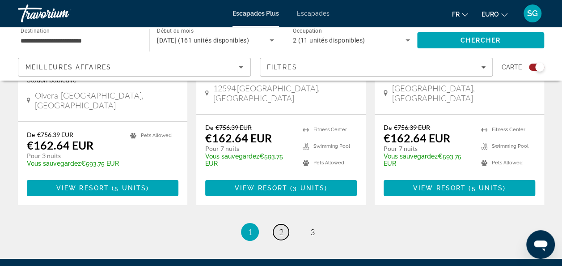
click at [286, 224] on link "page 2" at bounding box center [281, 232] width 16 height 16
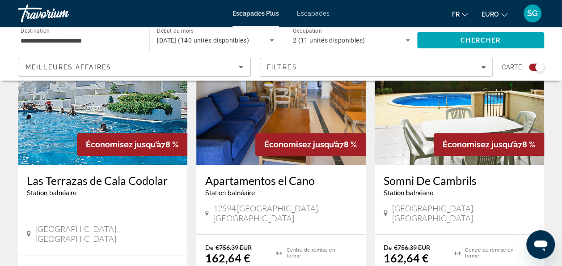
scroll to position [371, 0]
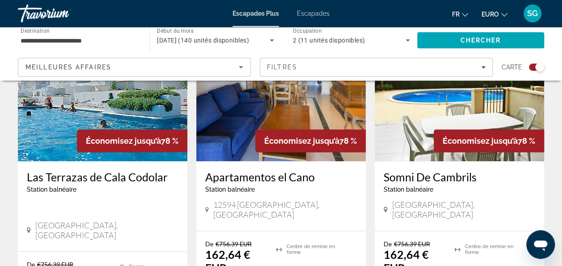
click at [67, 105] on img "Contenu principal" at bounding box center [103, 89] width 170 height 143
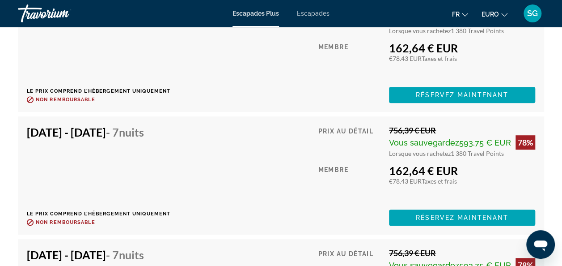
scroll to position [1924, 0]
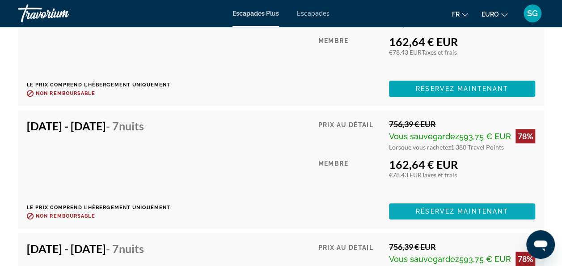
click at [406, 204] on span "Contenu principal" at bounding box center [462, 210] width 146 height 21
click at [0, 0] on div at bounding box center [0, 0] width 0 height 0
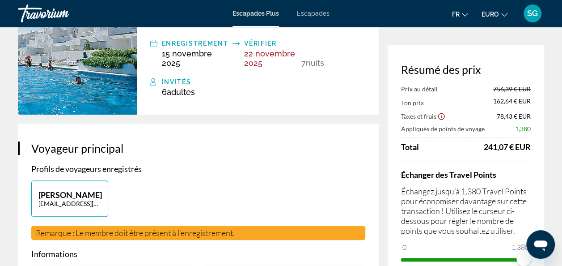
scroll to position [89, 0]
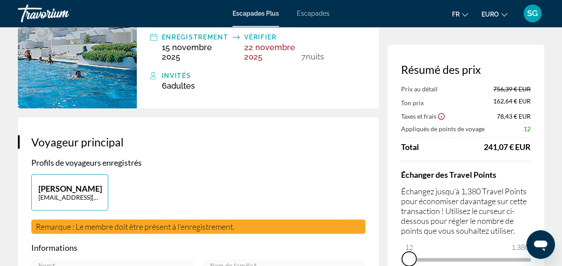
drag, startPoint x: 527, startPoint y: 260, endPoint x: 408, endPoint y: 287, distance: 122.0
click at [408, 176] on html "Passer au contenu principal Escapades Plus Escapades Fr English Español Françai…" at bounding box center [281, 44] width 562 height 266
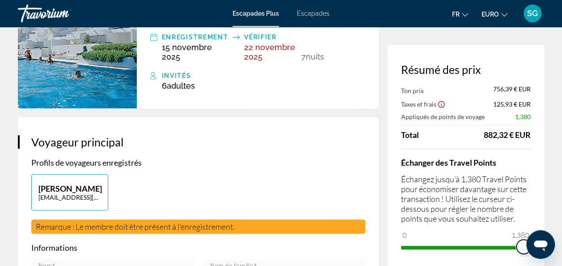
drag, startPoint x: 405, startPoint y: 236, endPoint x: 541, endPoint y: 217, distance: 137.8
click at [544, 229] on div "Résumé des prix Ton prix 756,39 € EUR Taxes et frais 125,93 € EUR Appliqués de …" at bounding box center [466, 158] width 157 height 227
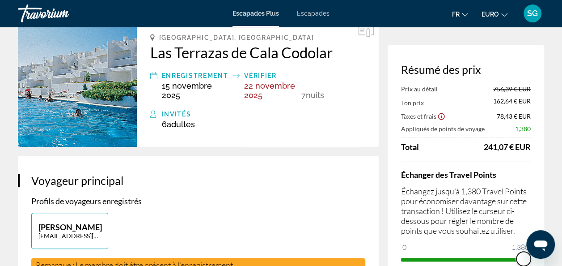
scroll to position [0, 0]
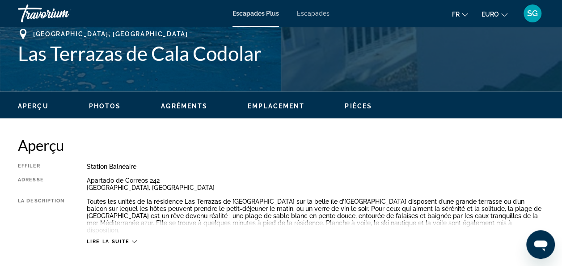
scroll to position [403, 0]
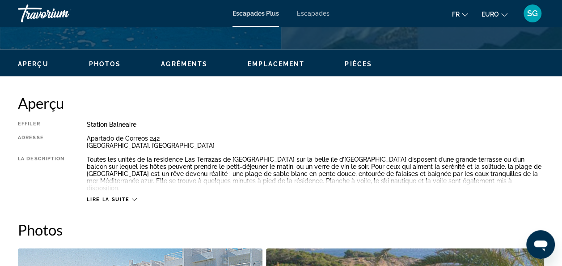
click at [136, 197] on icon "Contenu principal" at bounding box center [134, 199] width 5 height 5
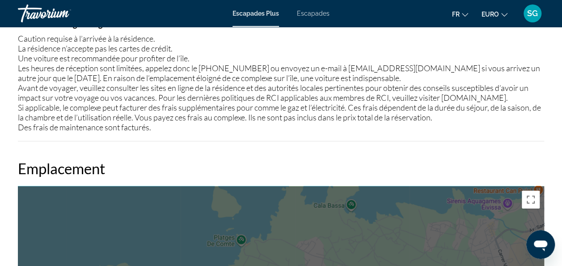
scroll to position [1074, 0]
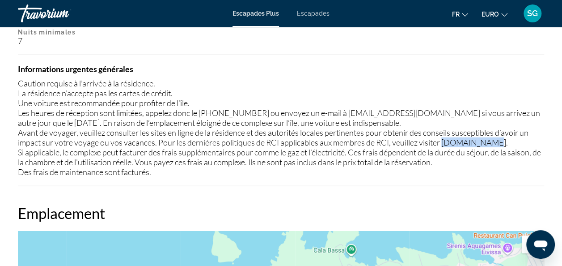
drag, startPoint x: 445, startPoint y: 135, endPoint x: 493, endPoint y: 135, distance: 47.9
click at [493, 135] on div "Caution requise à l’arrivée à la résidence. La résidence n’accepte pas les cart…" at bounding box center [281, 127] width 527 height 98
copy div "[DOMAIN_NAME]."
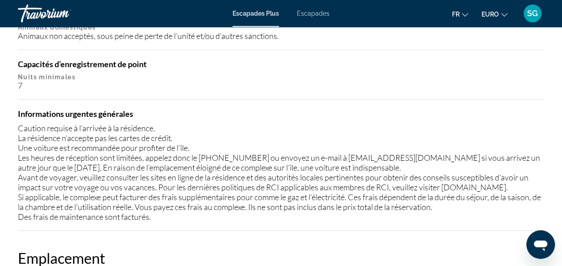
drag, startPoint x: 280, startPoint y: 261, endPoint x: 285, endPoint y: 260, distance: 5.0
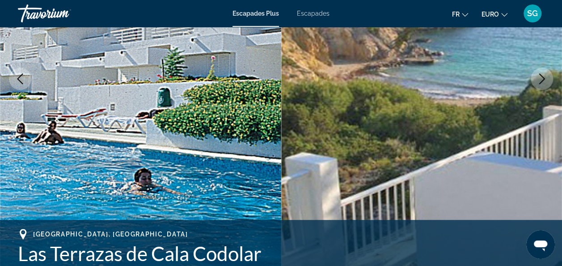
scroll to position [179, 0]
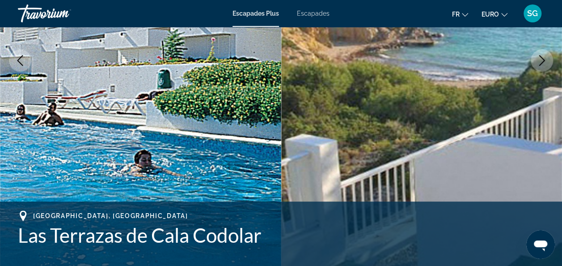
click at [17, 235] on div "[GEOGRAPHIC_DATA], [GEOGRAPHIC_DATA] [GEOGRAPHIC_DATA] Codolar Adresse [STREET_…" at bounding box center [281, 237] width 562 height 54
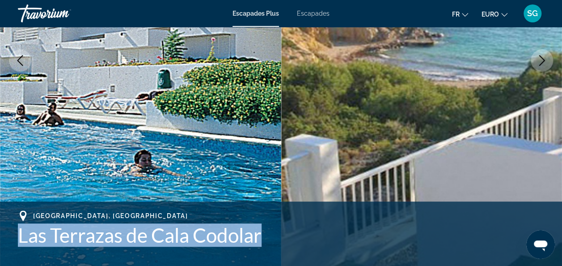
drag, startPoint x: 20, startPoint y: 237, endPoint x: 268, endPoint y: 248, distance: 248.2
click at [268, 248] on div "[GEOGRAPHIC_DATA], [GEOGRAPHIC_DATA] Las Terrazas de Cala Codolar" at bounding box center [281, 237] width 527 height 54
drag, startPoint x: 268, startPoint y: 248, endPoint x: 256, endPoint y: 239, distance: 15.0
copy h1 "Las Terrazas de Cala Codolar"
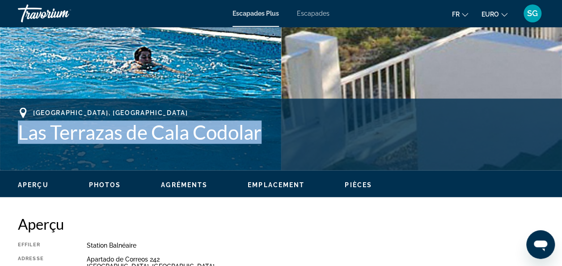
scroll to position [313, 0]
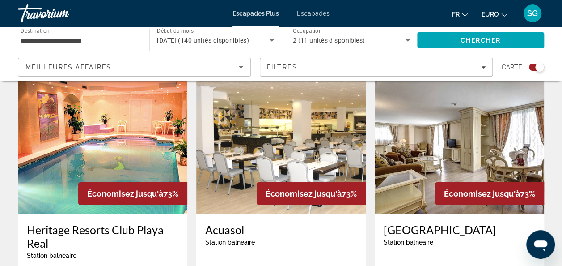
scroll to position [1298, 0]
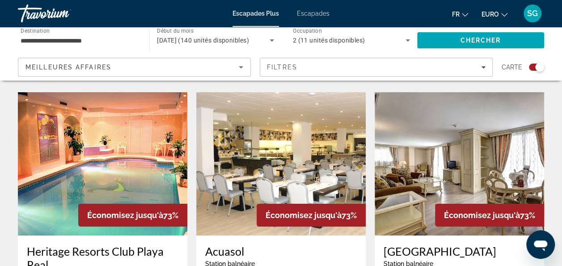
click at [166, 110] on img "Contenu principal" at bounding box center [103, 163] width 170 height 143
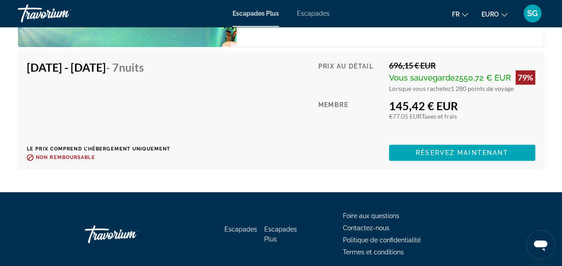
scroll to position [1790, 0]
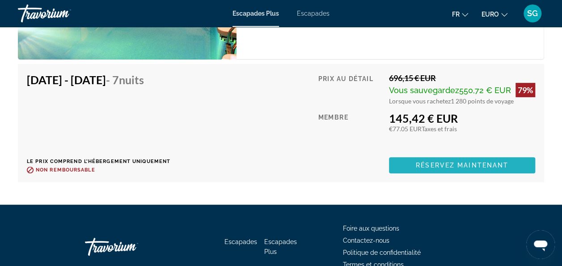
click at [405, 167] on span "Contenu principal" at bounding box center [462, 164] width 146 height 21
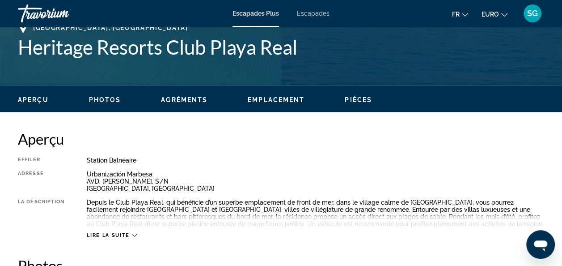
scroll to position [345, 0]
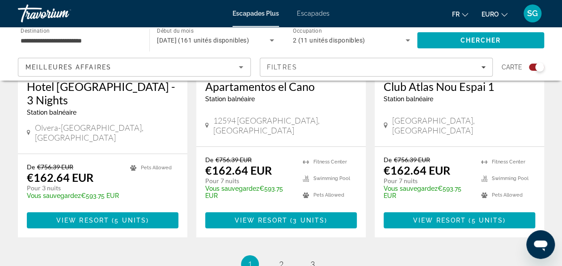
scroll to position [1566, 0]
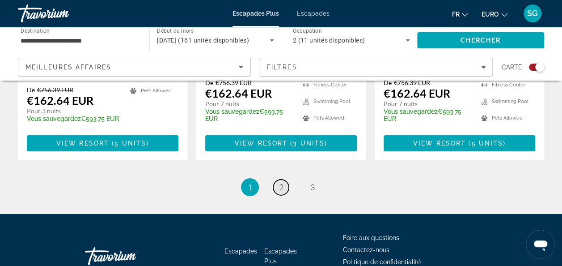
click at [283, 179] on link "page 2" at bounding box center [281, 187] width 16 height 16
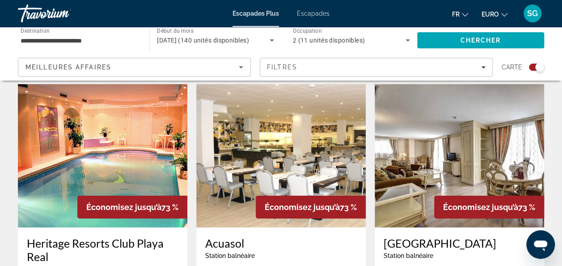
scroll to position [1387, 0]
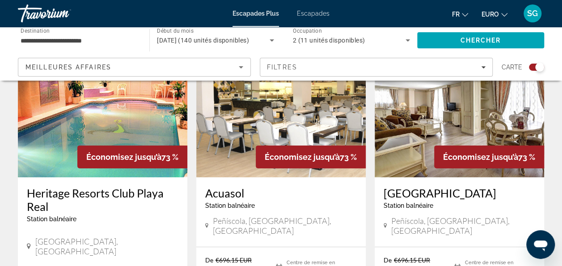
click at [50, 102] on img "Contenu principal" at bounding box center [103, 105] width 170 height 143
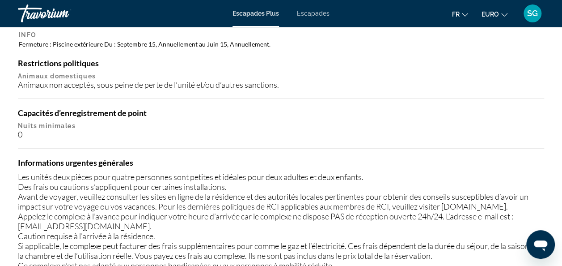
scroll to position [927, 0]
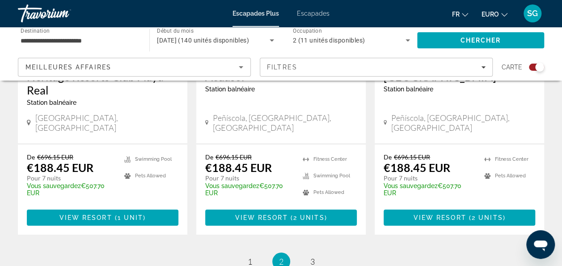
scroll to position [1477, 0]
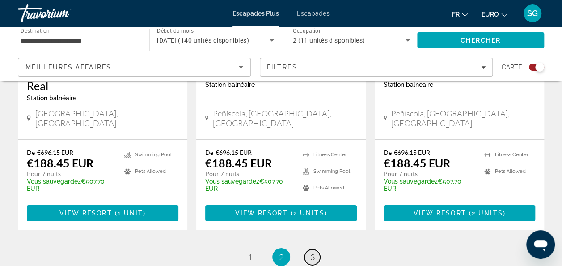
click at [311, 249] on link "page 3" at bounding box center [313, 257] width 16 height 16
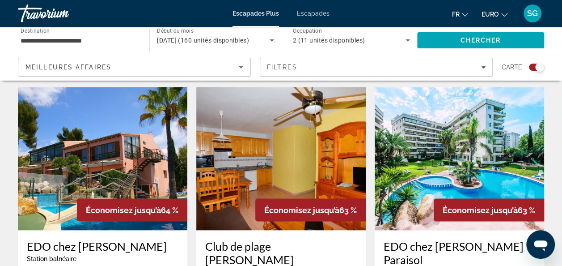
scroll to position [761, 0]
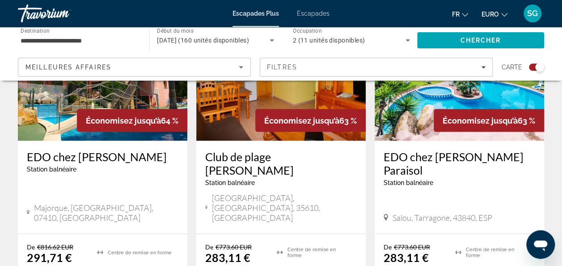
click at [111, 149] on div "EDO chez Ona Aucanada Station balnéaire - Ceci est une station d'adultes seulem…" at bounding box center [103, 164] width 152 height 30
click at [51, 91] on img "Contenu principal" at bounding box center [103, 68] width 170 height 143
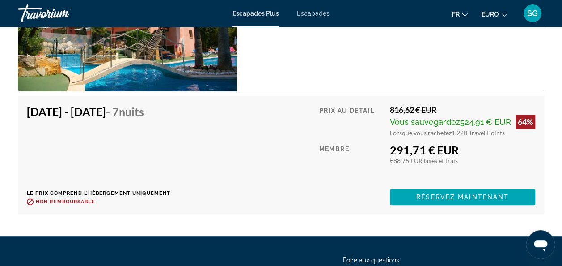
scroll to position [1835, 0]
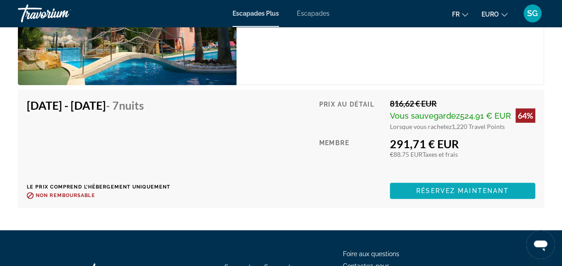
click at [410, 181] on span "Contenu principal" at bounding box center [462, 190] width 145 height 21
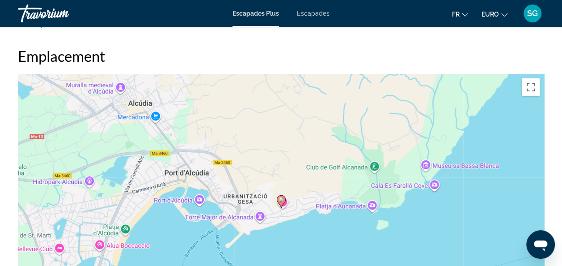
scroll to position [1387, 0]
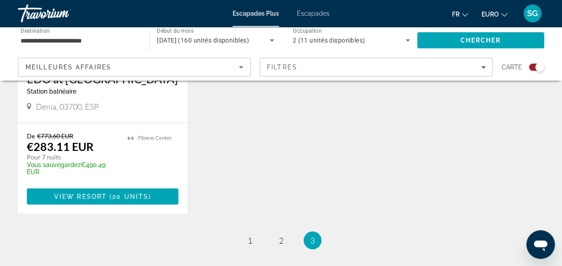
scroll to position [1163, 0]
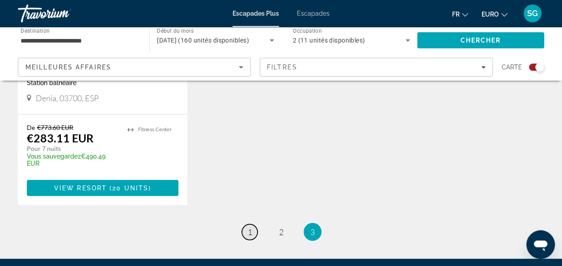
click at [248, 227] on span "1" at bounding box center [250, 232] width 4 height 10
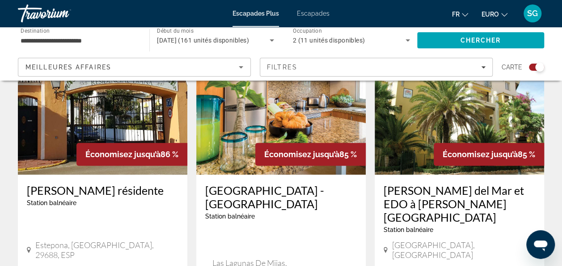
scroll to position [403, 0]
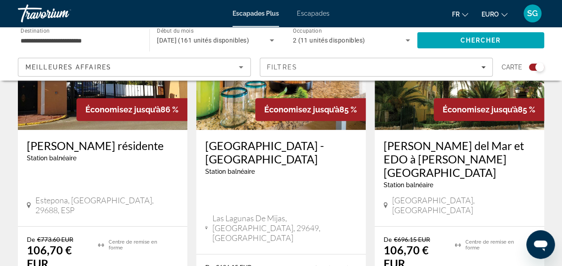
click at [53, 115] on img "Contenu principal" at bounding box center [103, 58] width 170 height 143
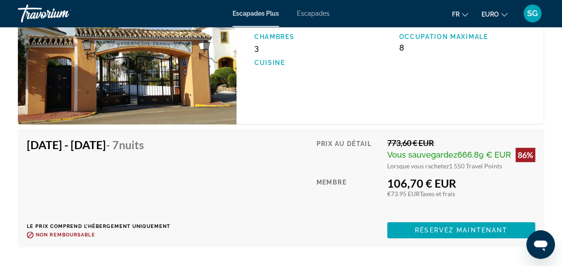
scroll to position [1700, 0]
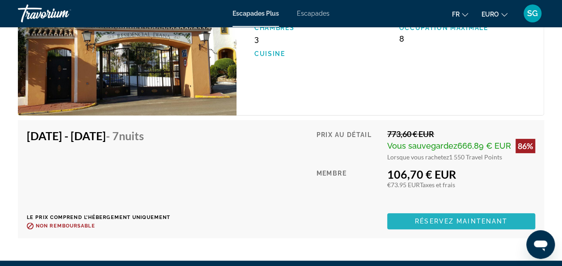
click at [404, 218] on span "Contenu principal" at bounding box center [462, 220] width 148 height 21
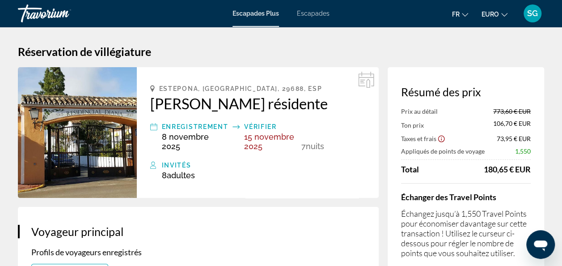
scroll to position [45, 0]
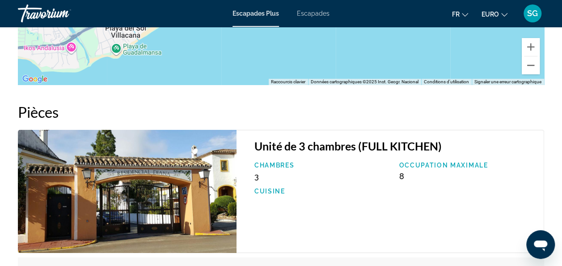
scroll to position [1566, 0]
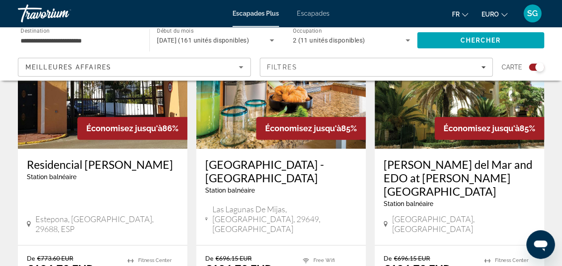
scroll to position [403, 0]
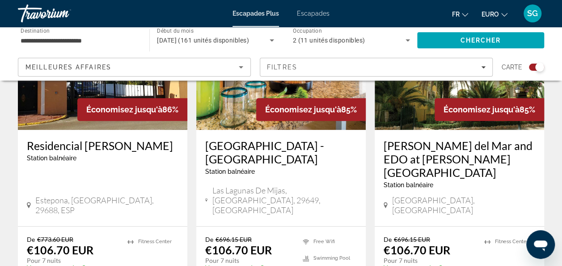
click at [229, 94] on img "Contenu principal" at bounding box center [281, 58] width 170 height 143
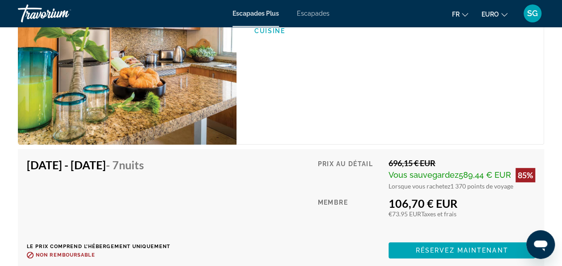
scroll to position [1879, 0]
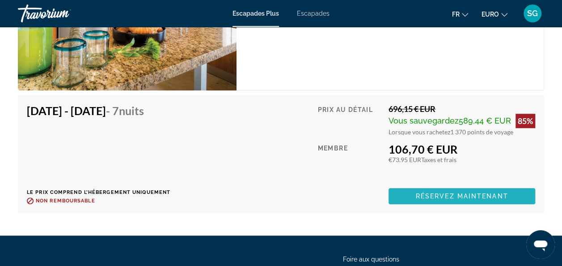
click at [454, 195] on span "Réservez maintenant" at bounding box center [462, 195] width 93 height 7
